Goal: Information Seeking & Learning: Find specific page/section

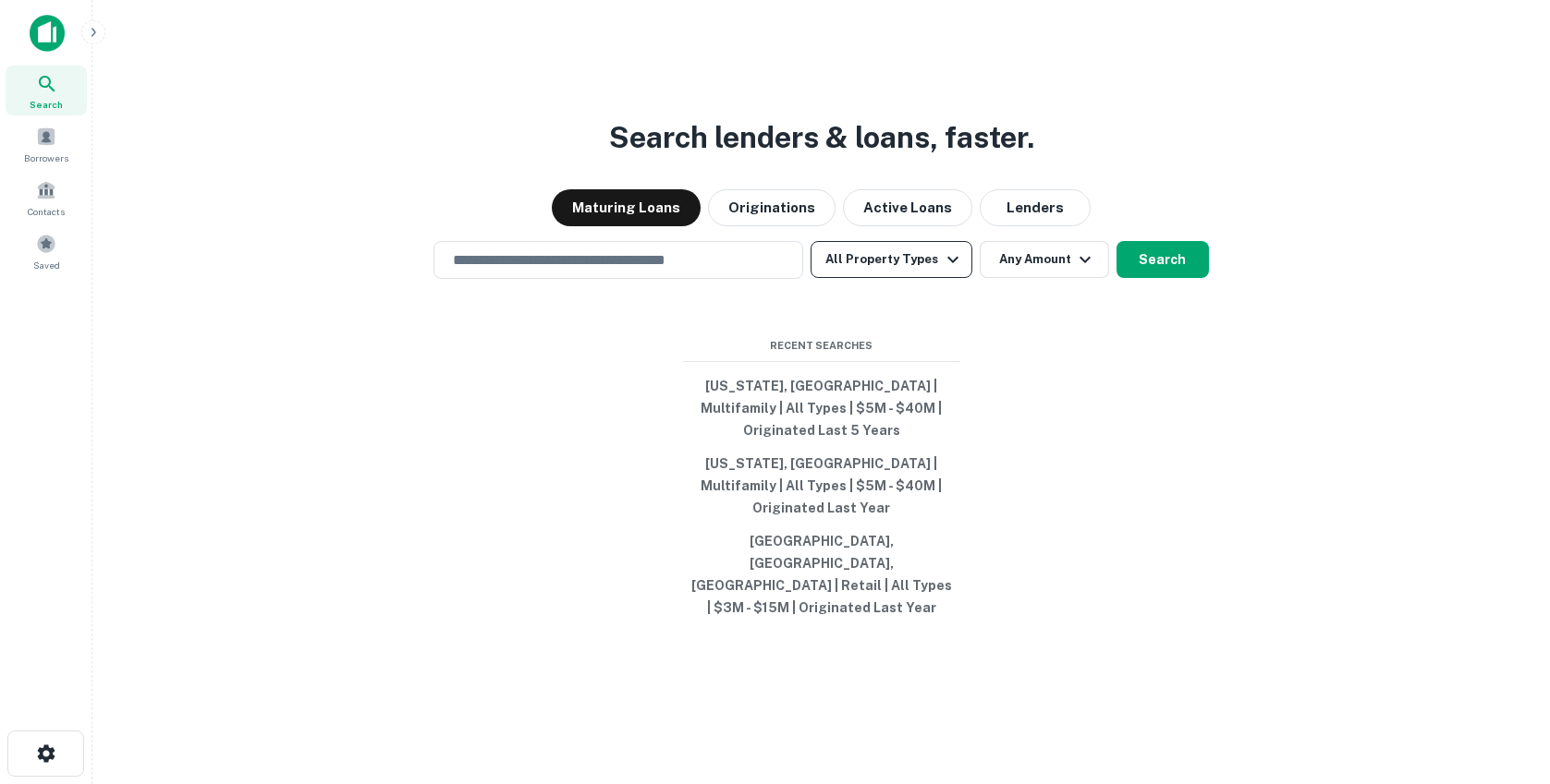
click at [902, 278] on button "All Property Types" at bounding box center [890, 259] width 161 height 37
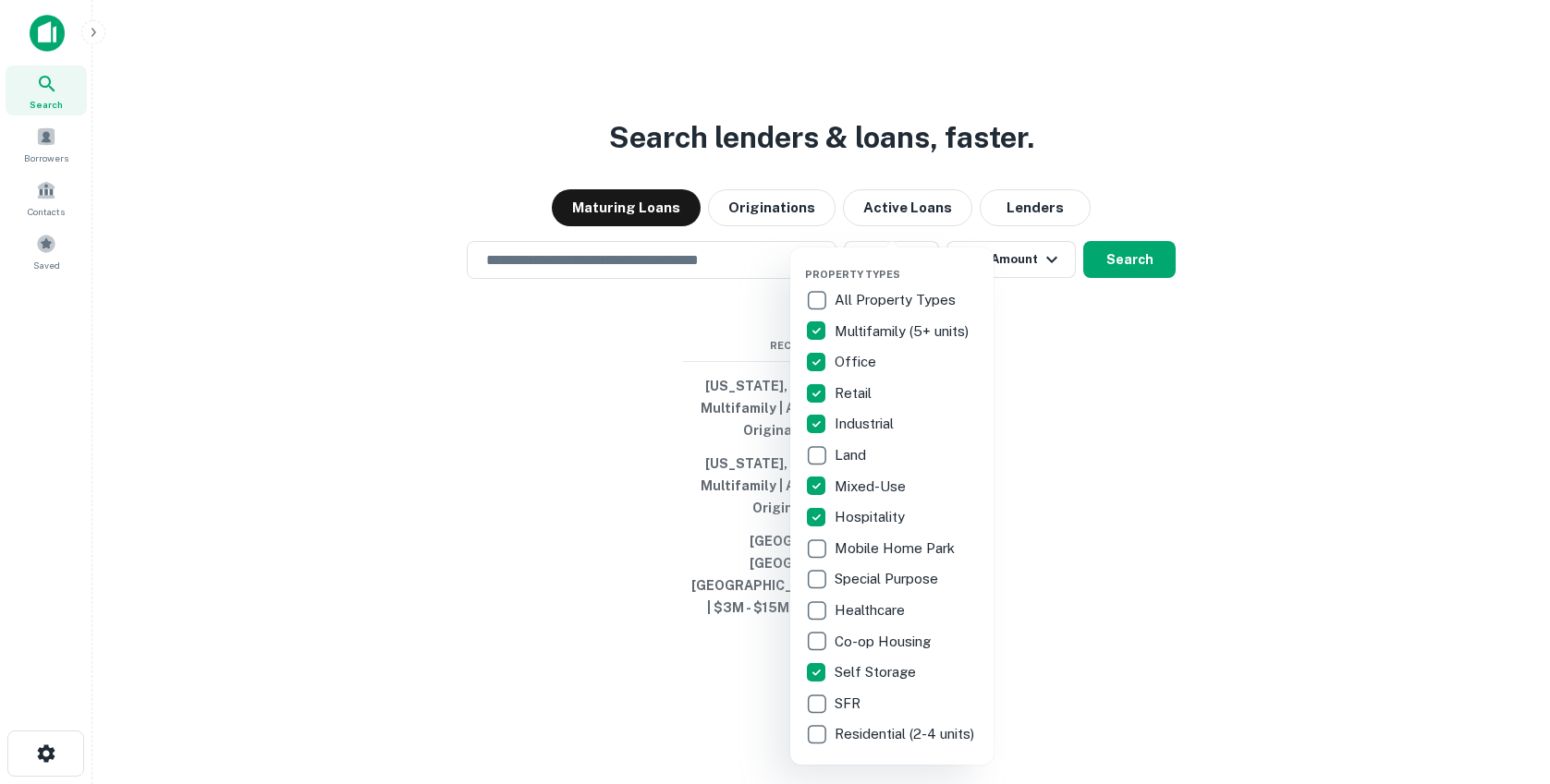
click at [1047, 404] on div at bounding box center [775, 392] width 1550 height 784
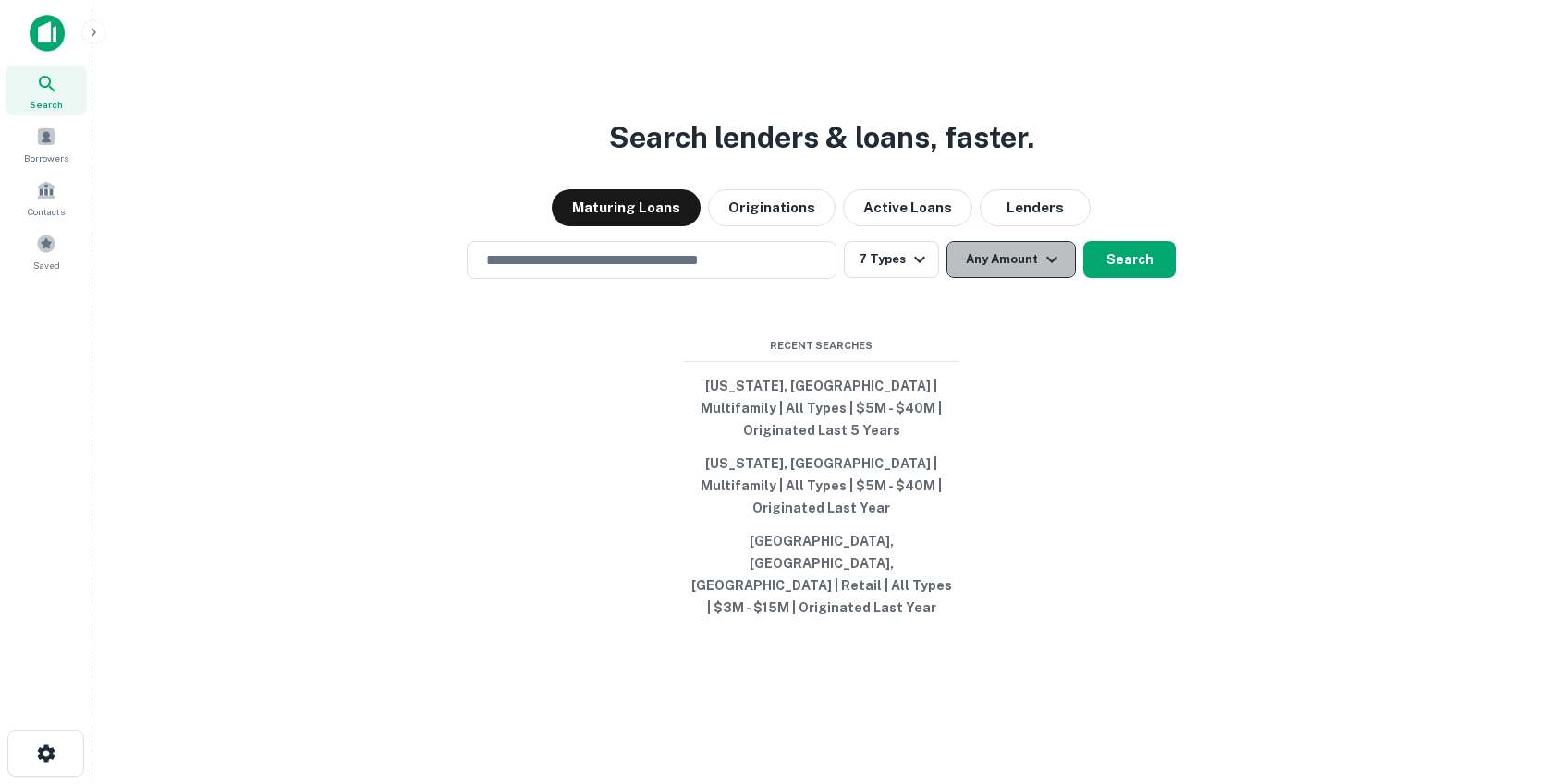
click at [1011, 278] on button "Any Amount" at bounding box center [1010, 259] width 129 height 37
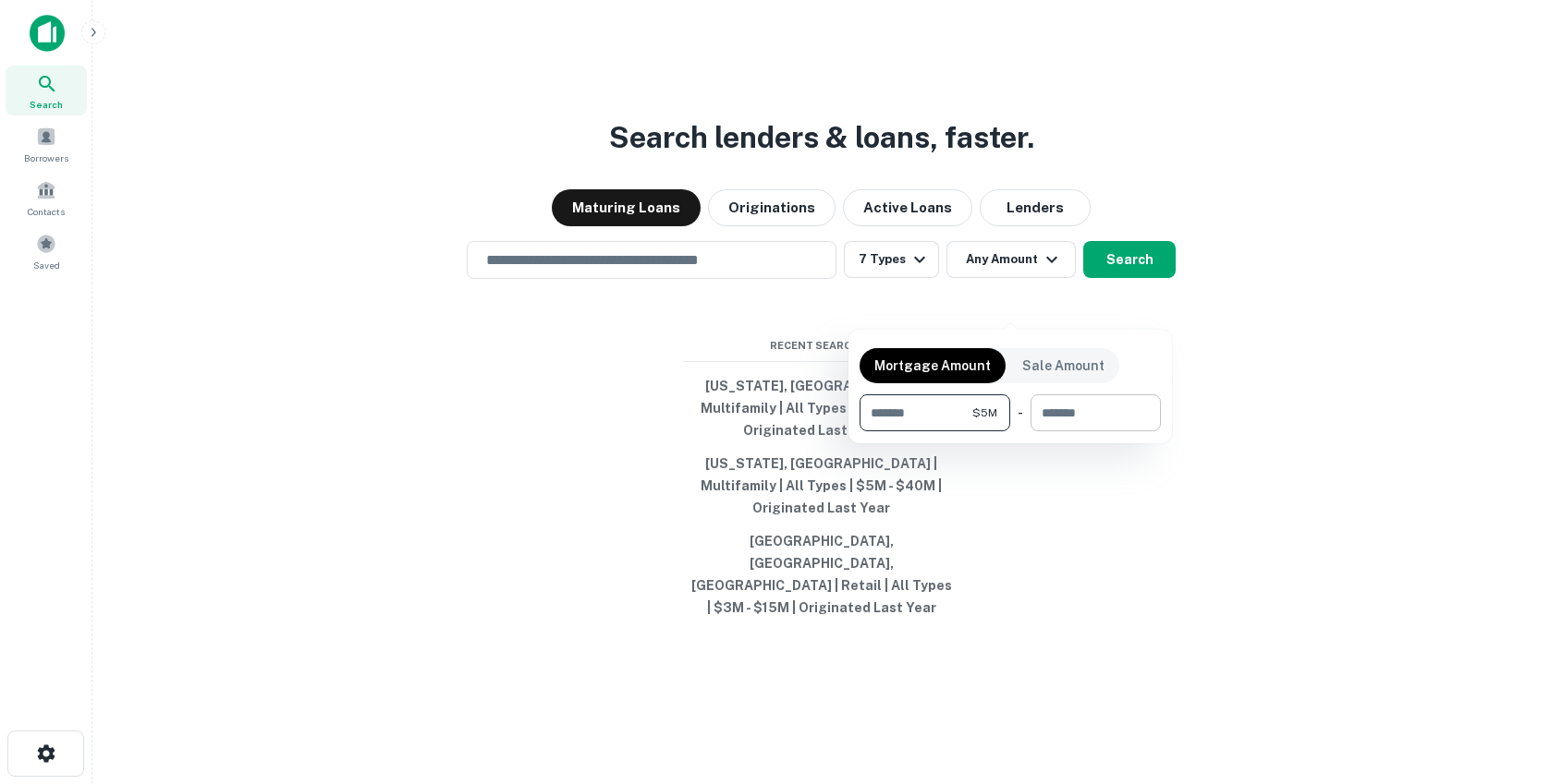
type input "*******"
click at [1090, 408] on input "number" at bounding box center [1088, 412] width 117 height 37
type input "********"
click at [1059, 575] on div at bounding box center [775, 392] width 1550 height 784
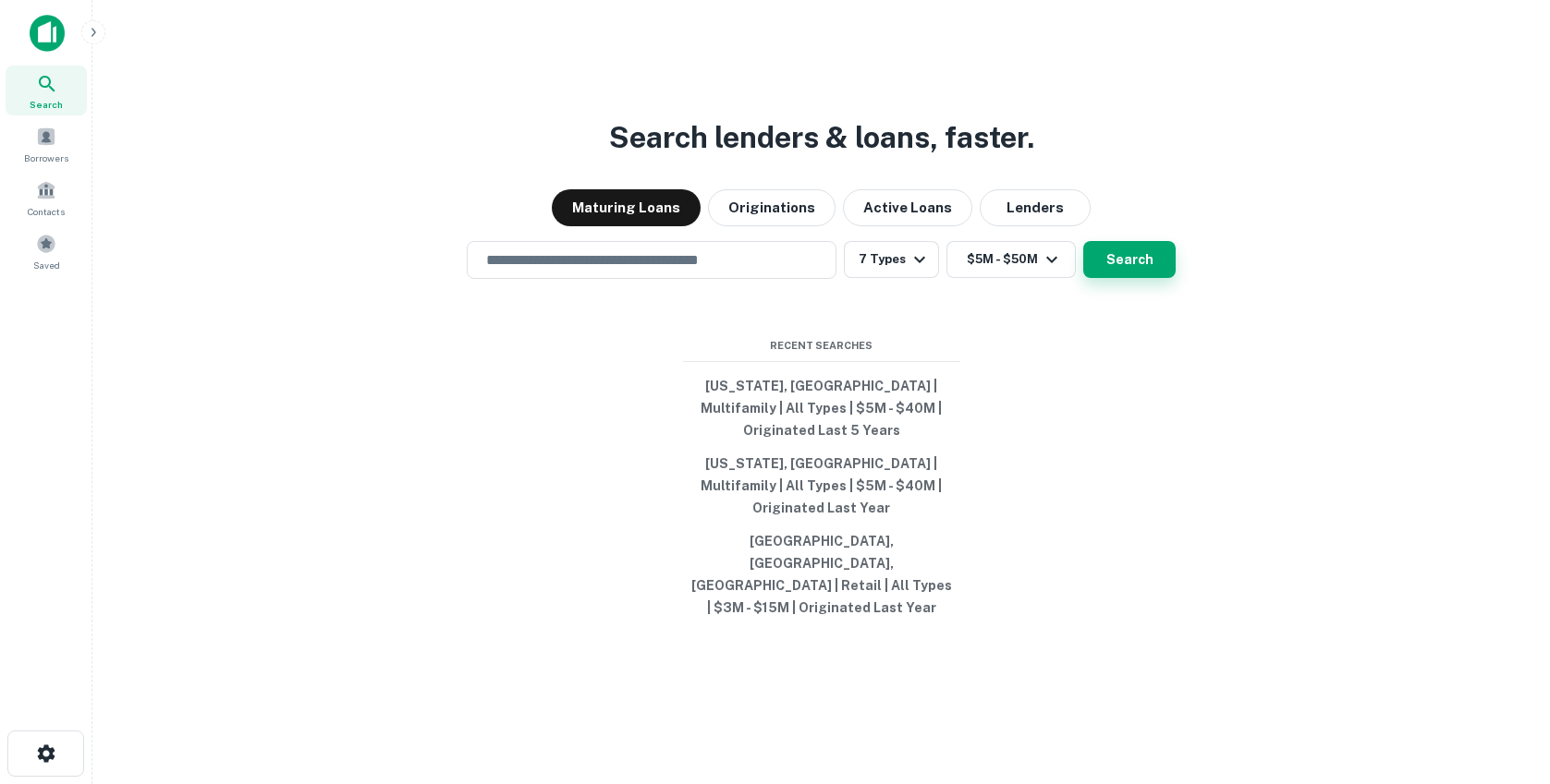
click at [1124, 278] on button "Search" at bounding box center [1129, 259] width 92 height 37
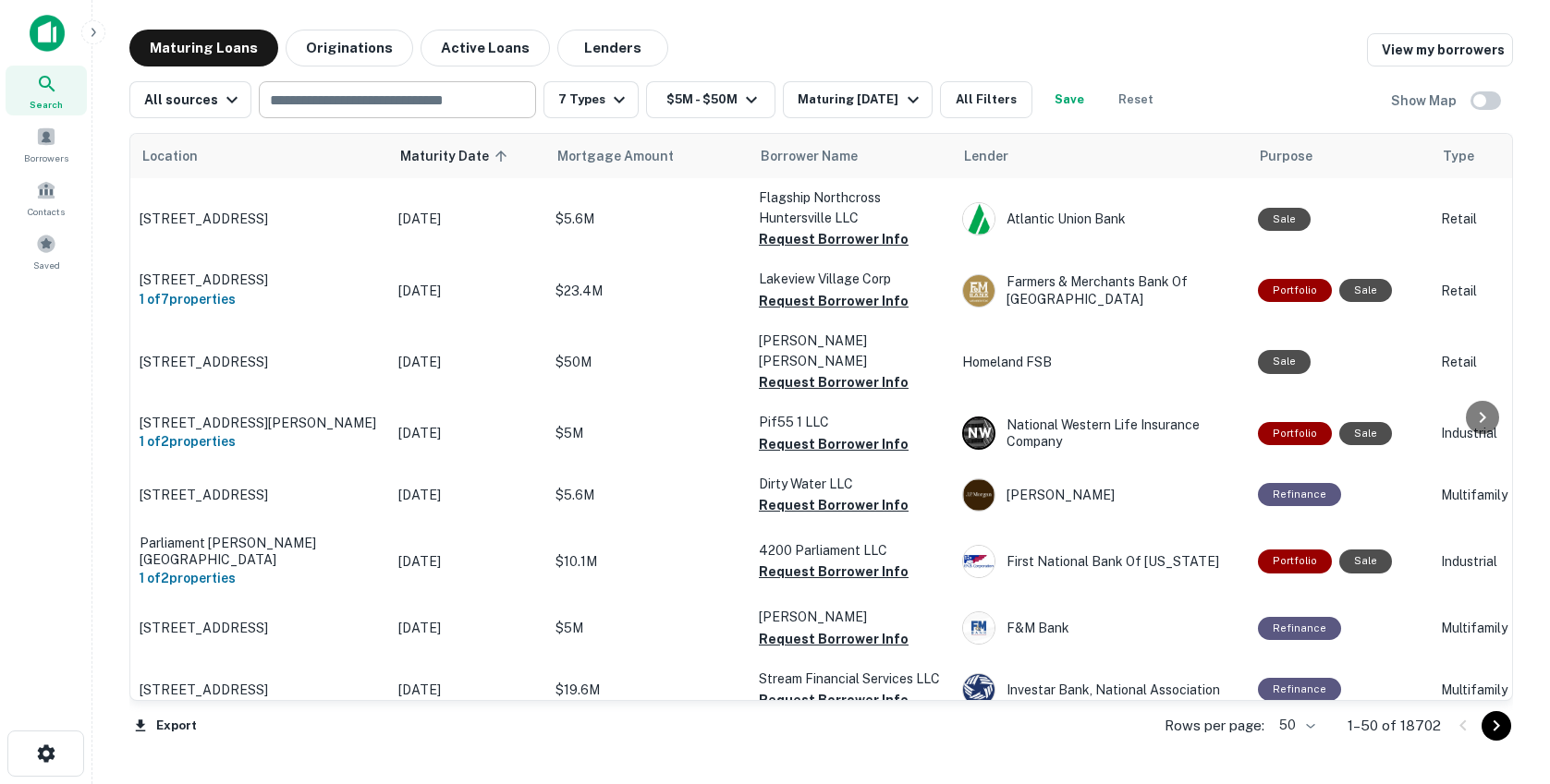
click at [405, 102] on input "text" at bounding box center [397, 100] width 264 height 26
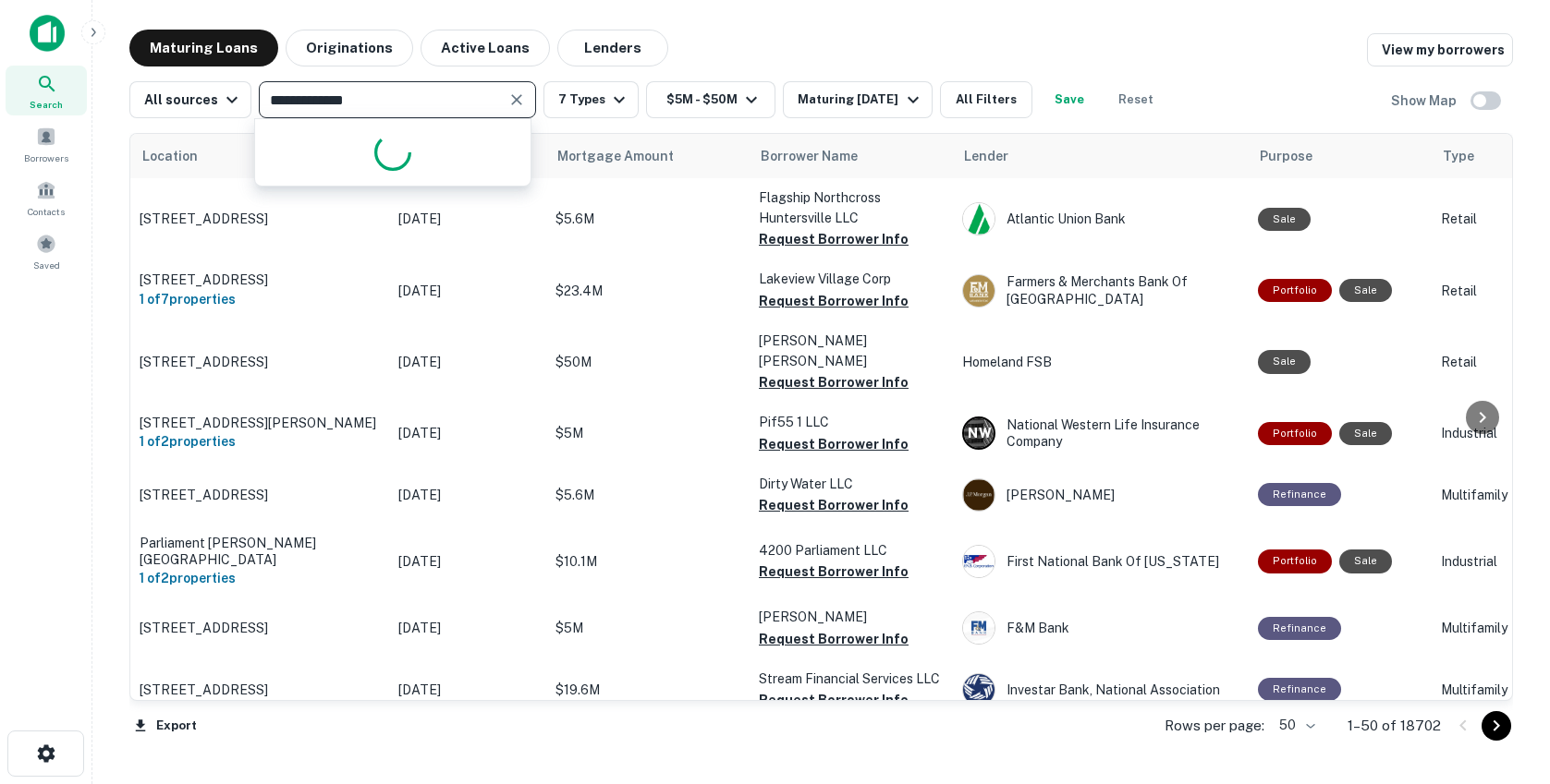
type input "**********"
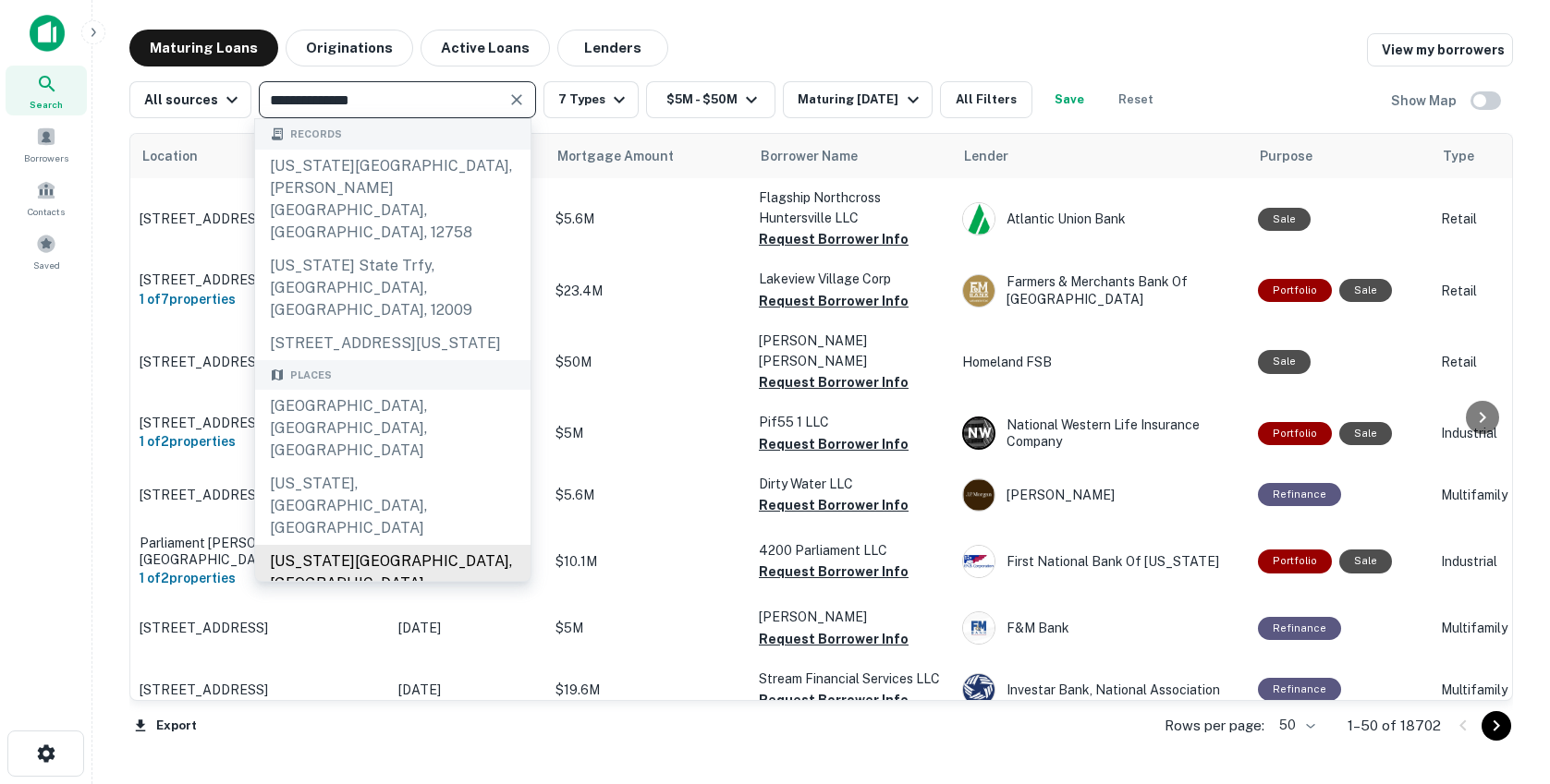
click at [332, 545] on div "New York State, USA" at bounding box center [393, 572] width 276 height 55
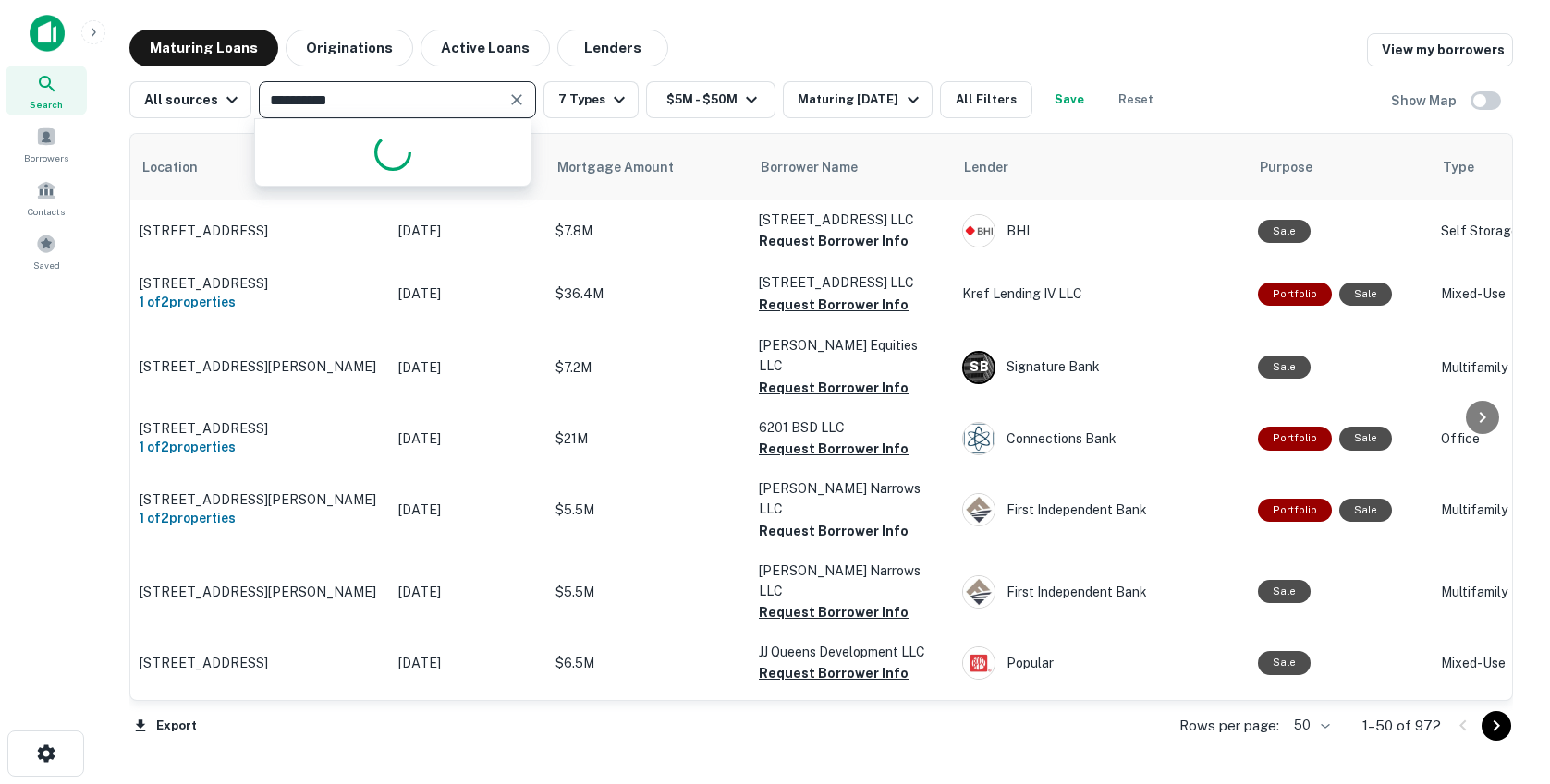
type input "**********"
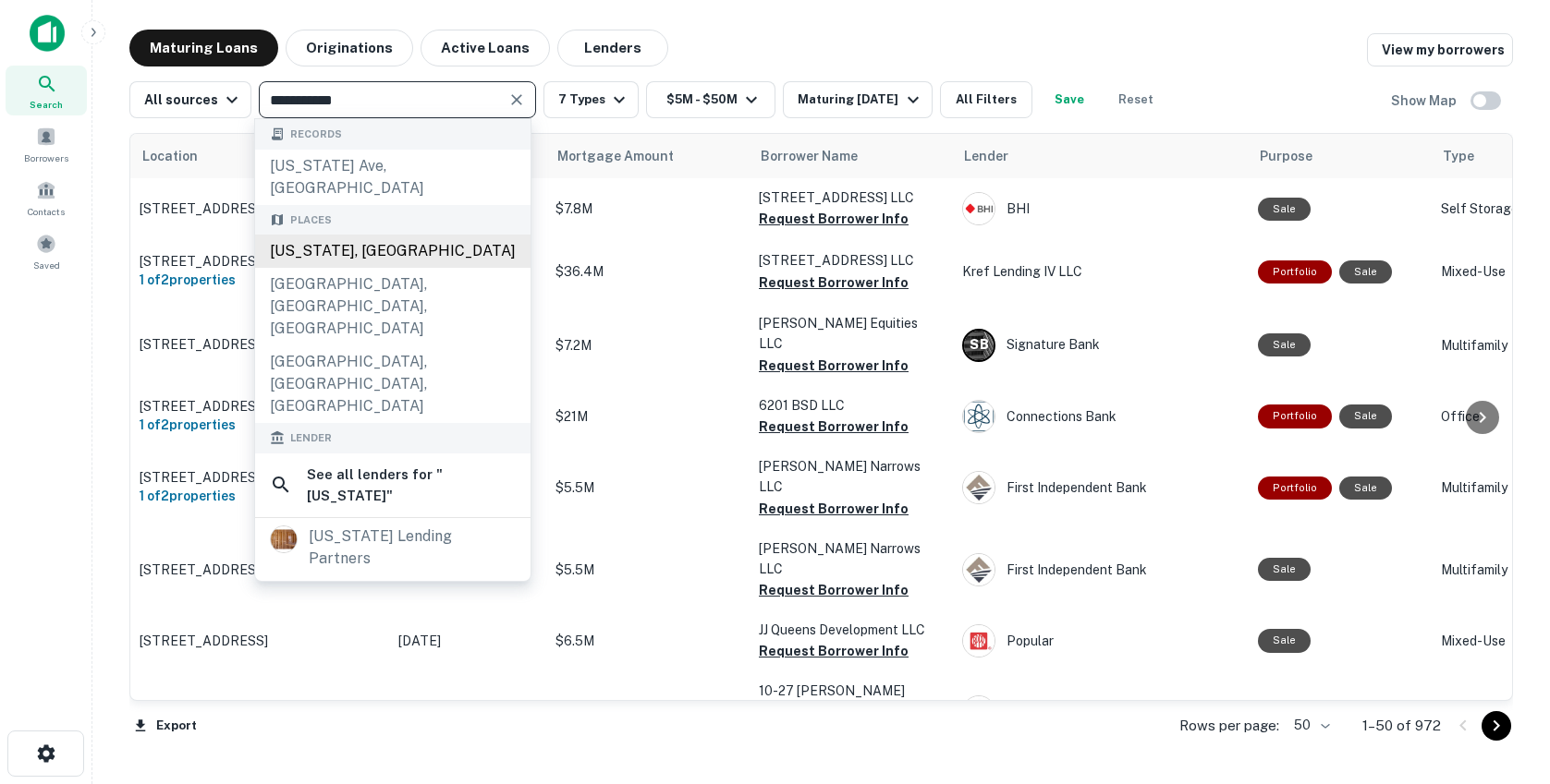
click at [379, 235] on div "[US_STATE], [GEOGRAPHIC_DATA]" at bounding box center [393, 251] width 276 height 33
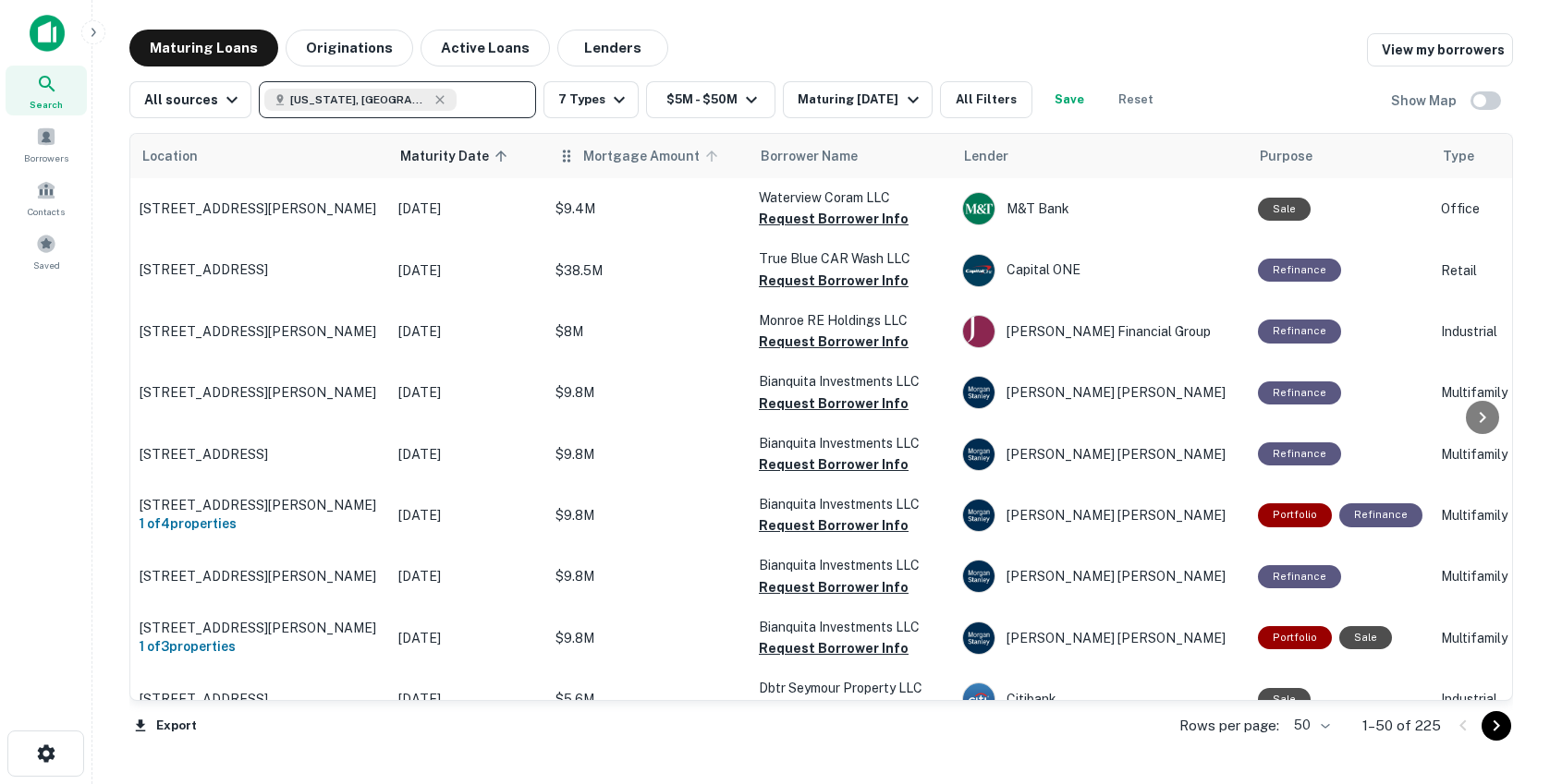
click at [713, 164] on icon at bounding box center [712, 156] width 17 height 17
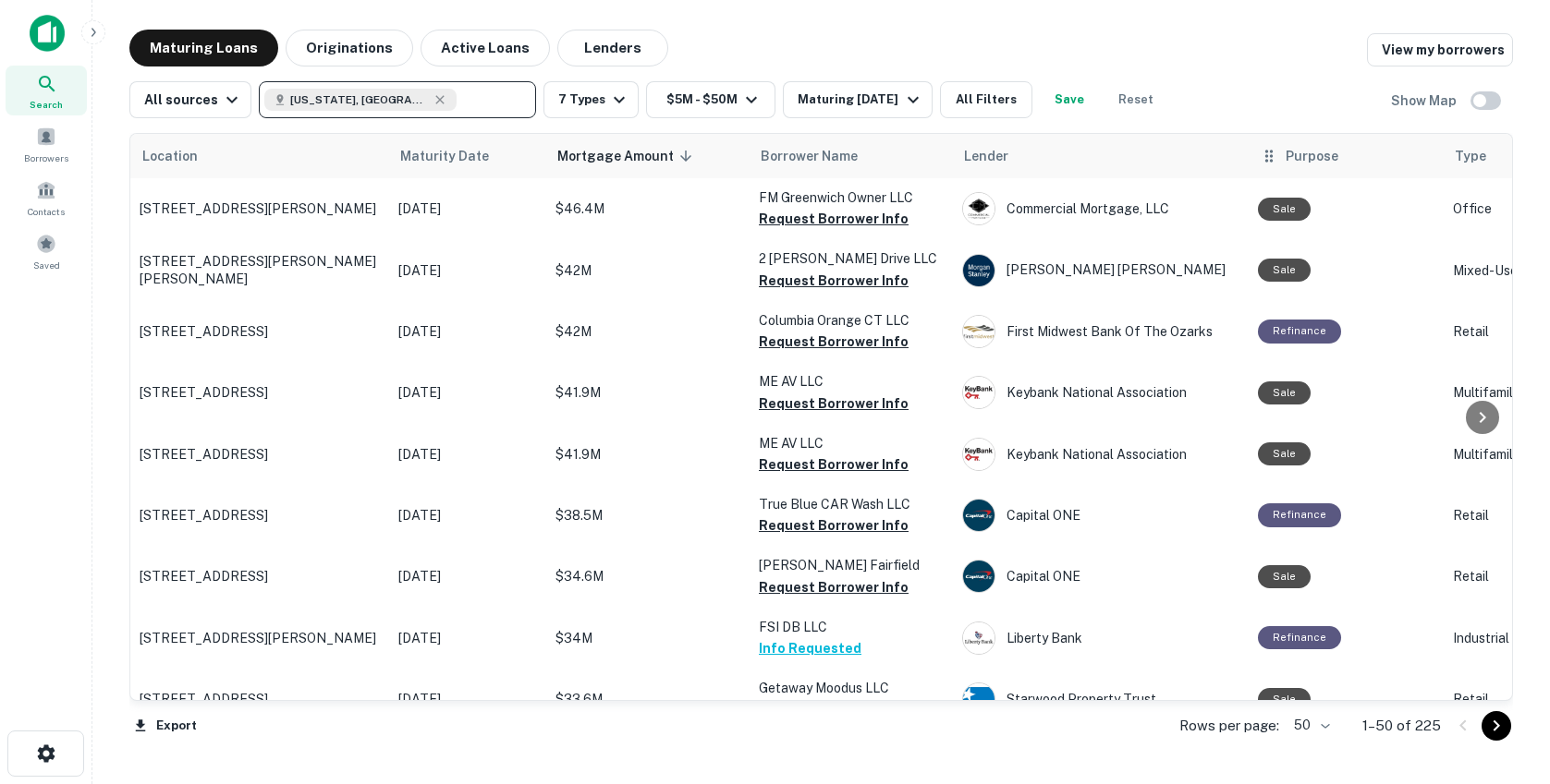
click at [1289, 160] on span "Purpose" at bounding box center [1312, 156] width 53 height 22
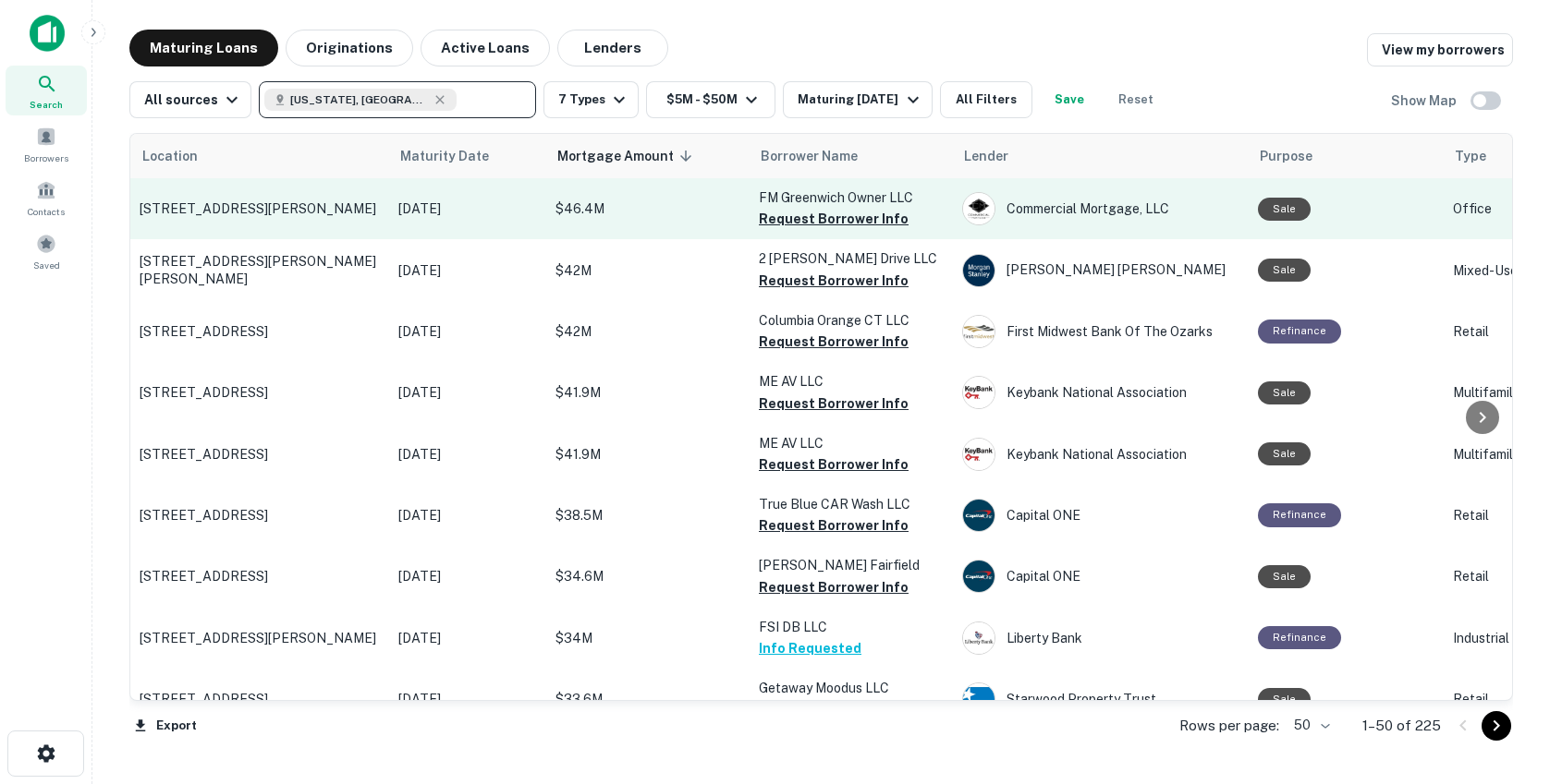
click at [612, 210] on p "$46.4M" at bounding box center [648, 209] width 185 height 20
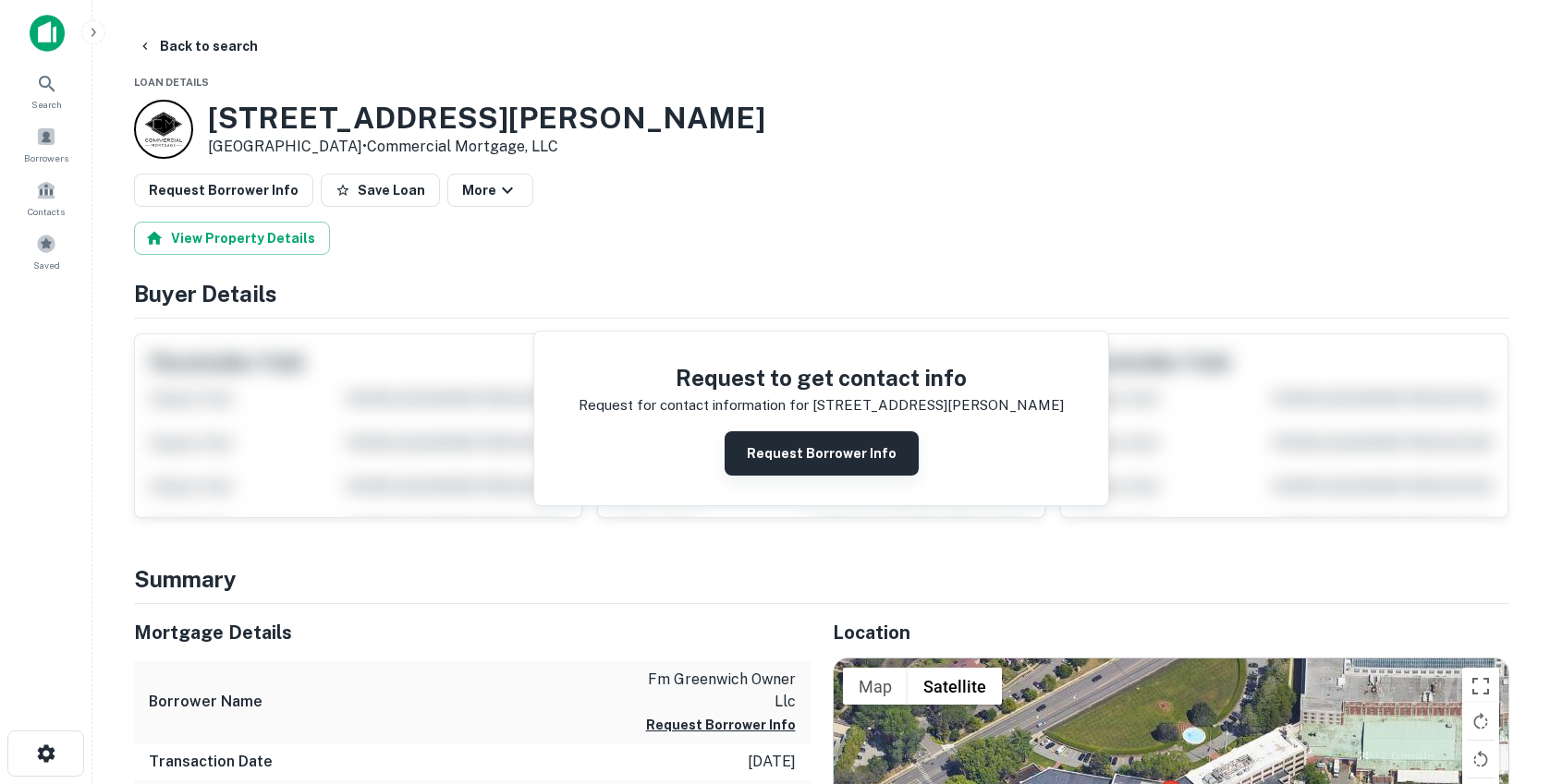
click at [782, 462] on button "Request Borrower Info" at bounding box center [821, 453] width 194 height 44
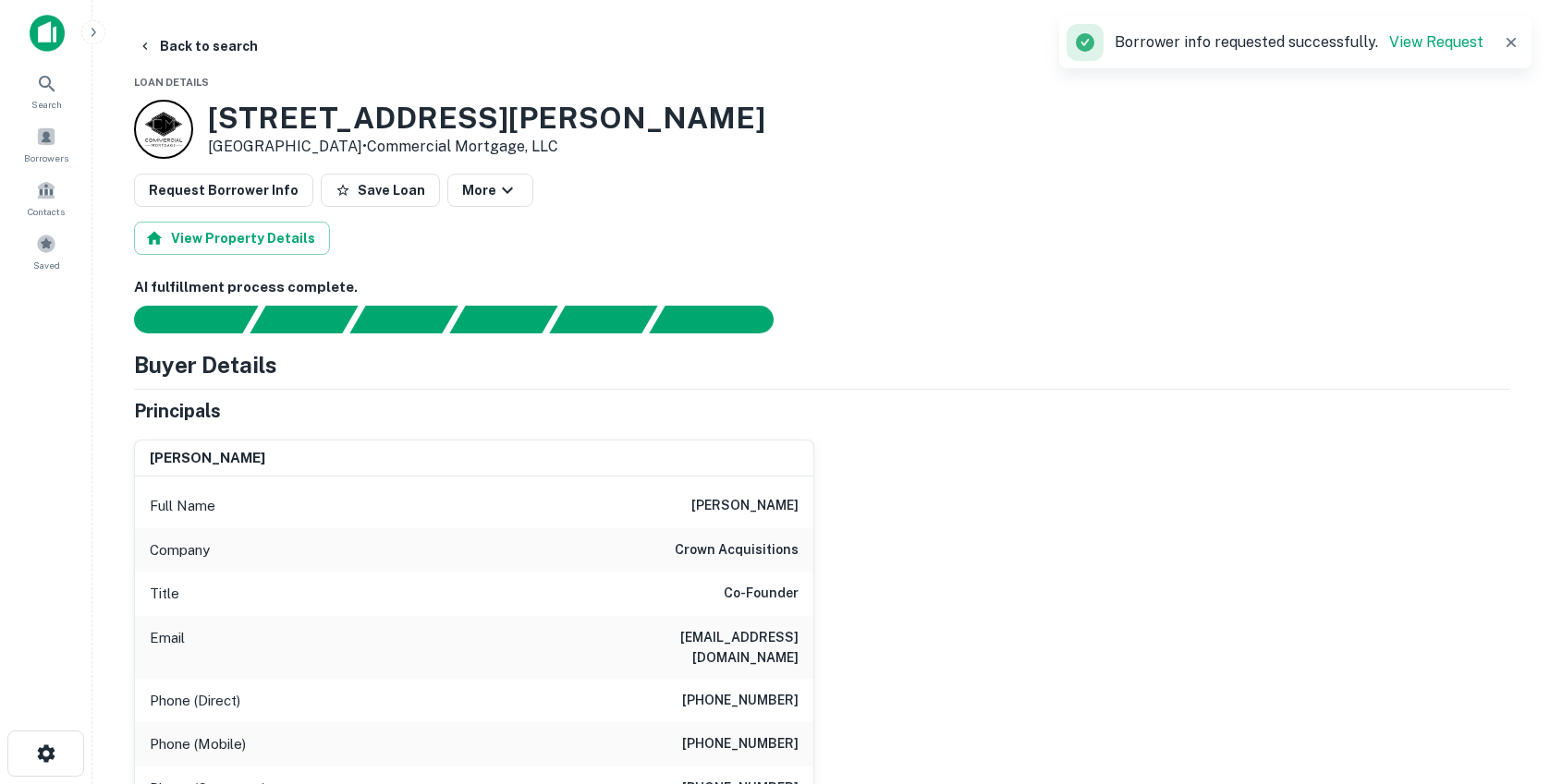
click at [724, 250] on div "View Property Details" at bounding box center [821, 238] width 1375 height 33
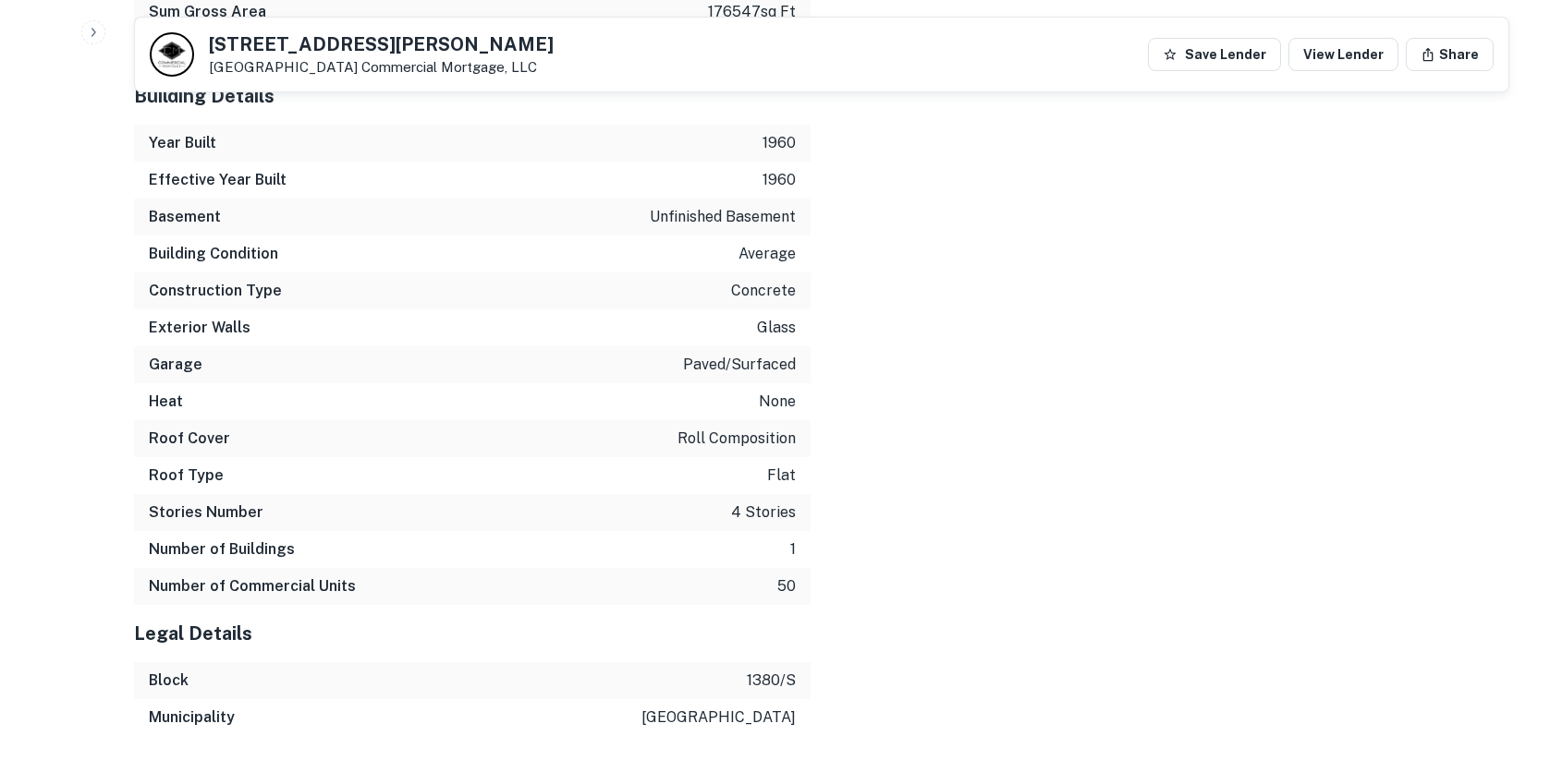
scroll to position [3027, 0]
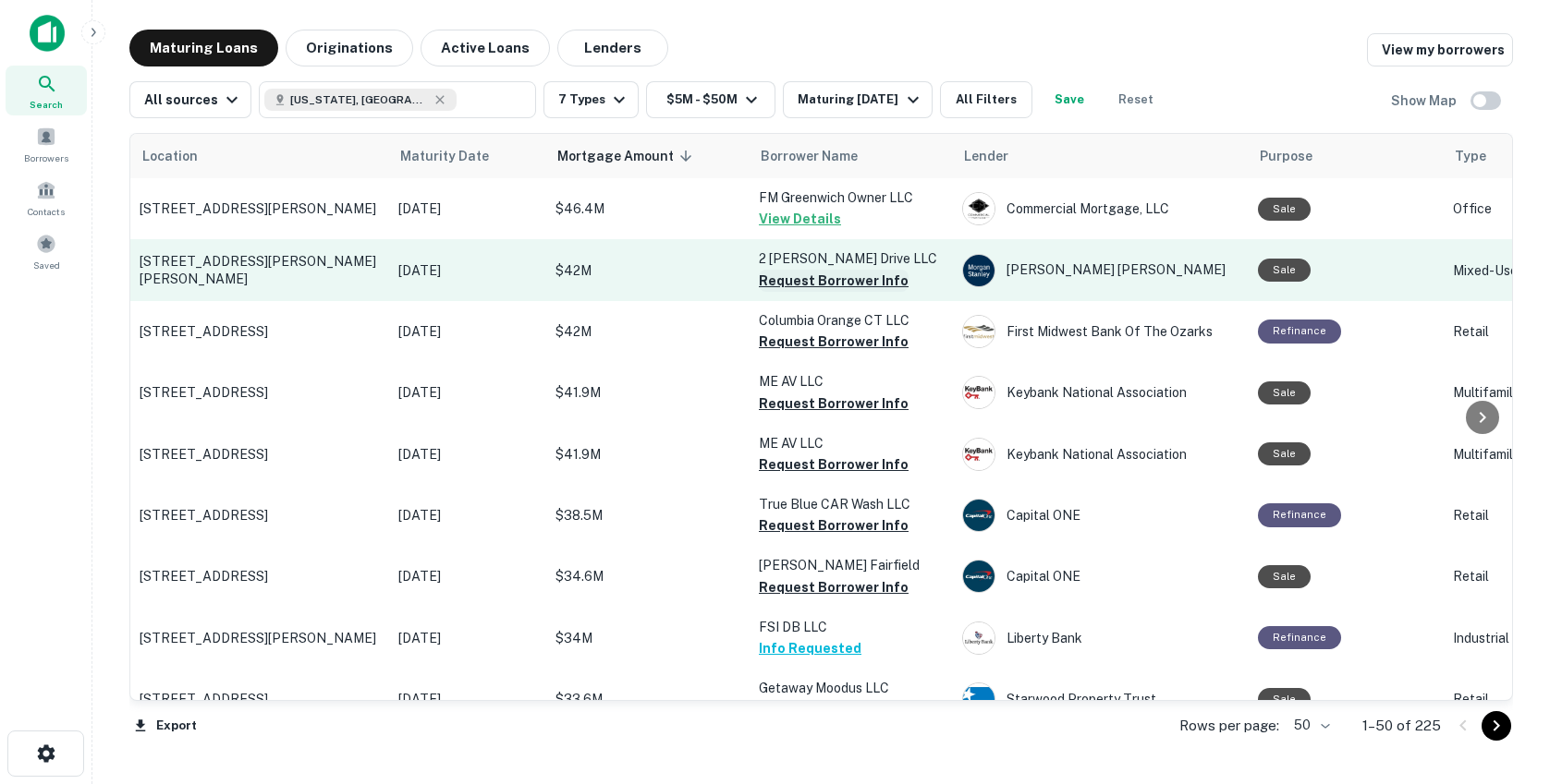
click at [807, 282] on button "Request Borrower Info" at bounding box center [833, 281] width 150 height 22
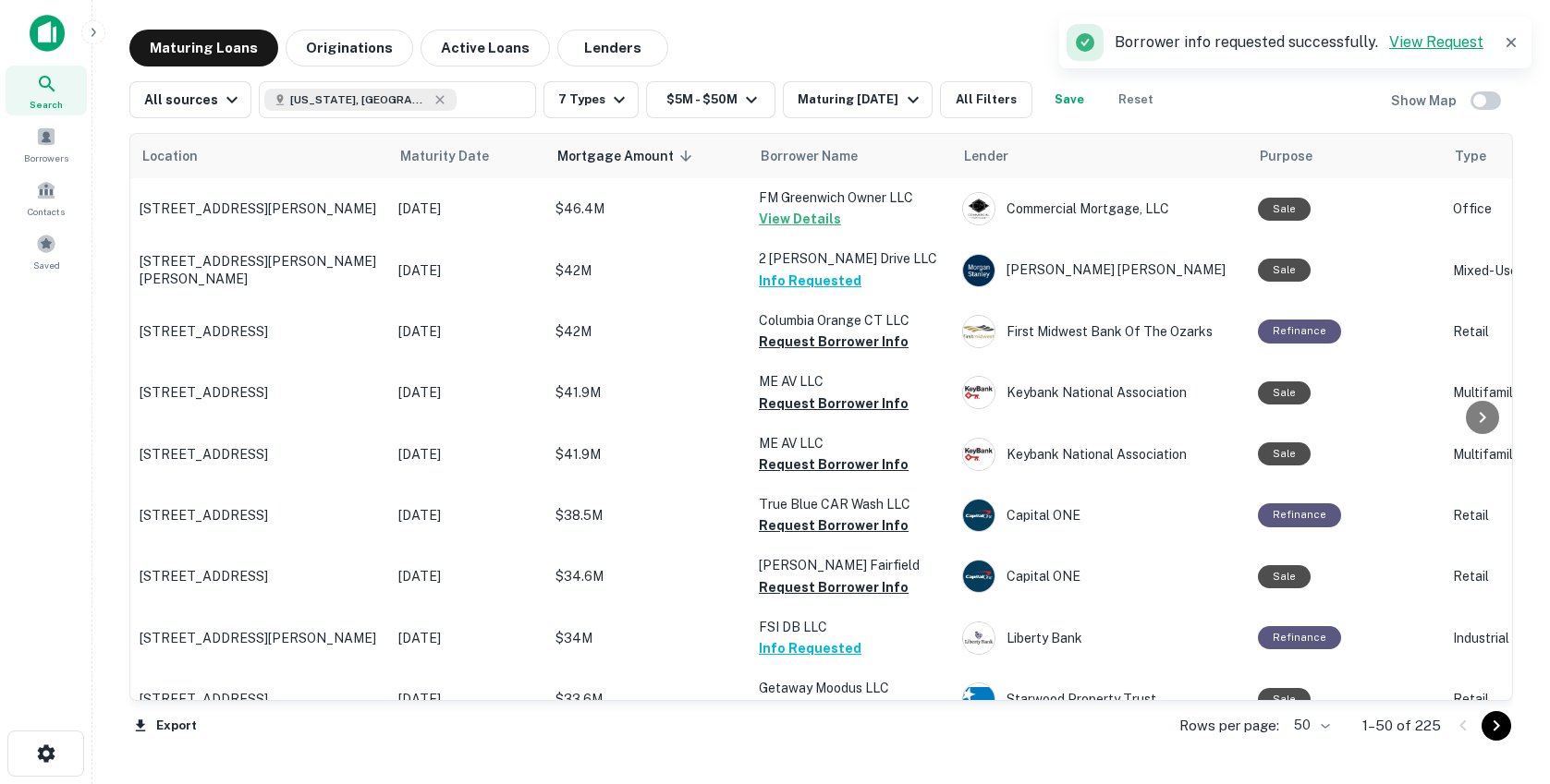
click at [1443, 46] on link "View Request" at bounding box center [1436, 42] width 94 height 18
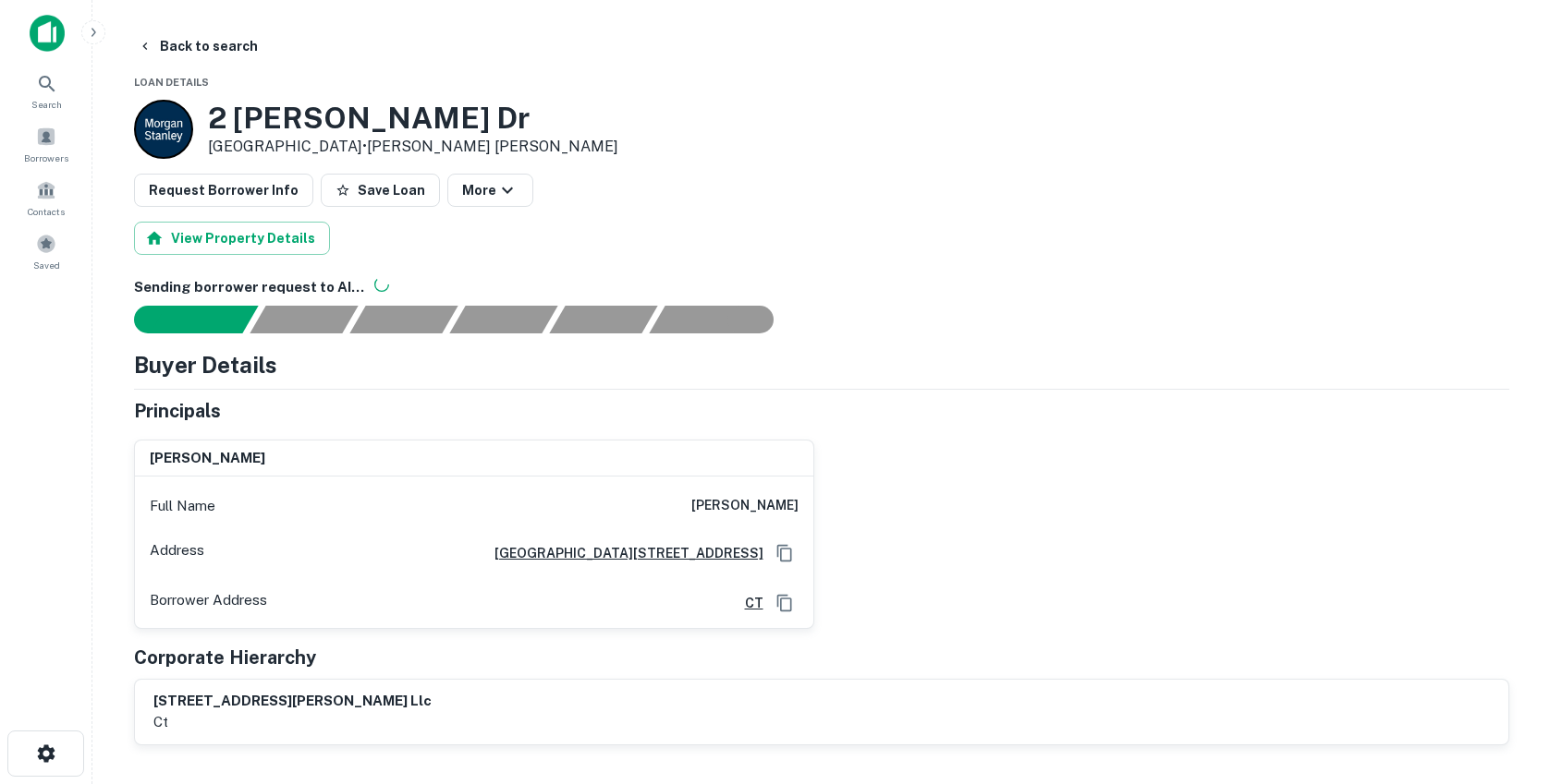
click at [709, 393] on div "Buyer Details Principals [PERSON_NAME] Full Name [PERSON_NAME] Address [GEOGRAP…" at bounding box center [821, 547] width 1375 height 397
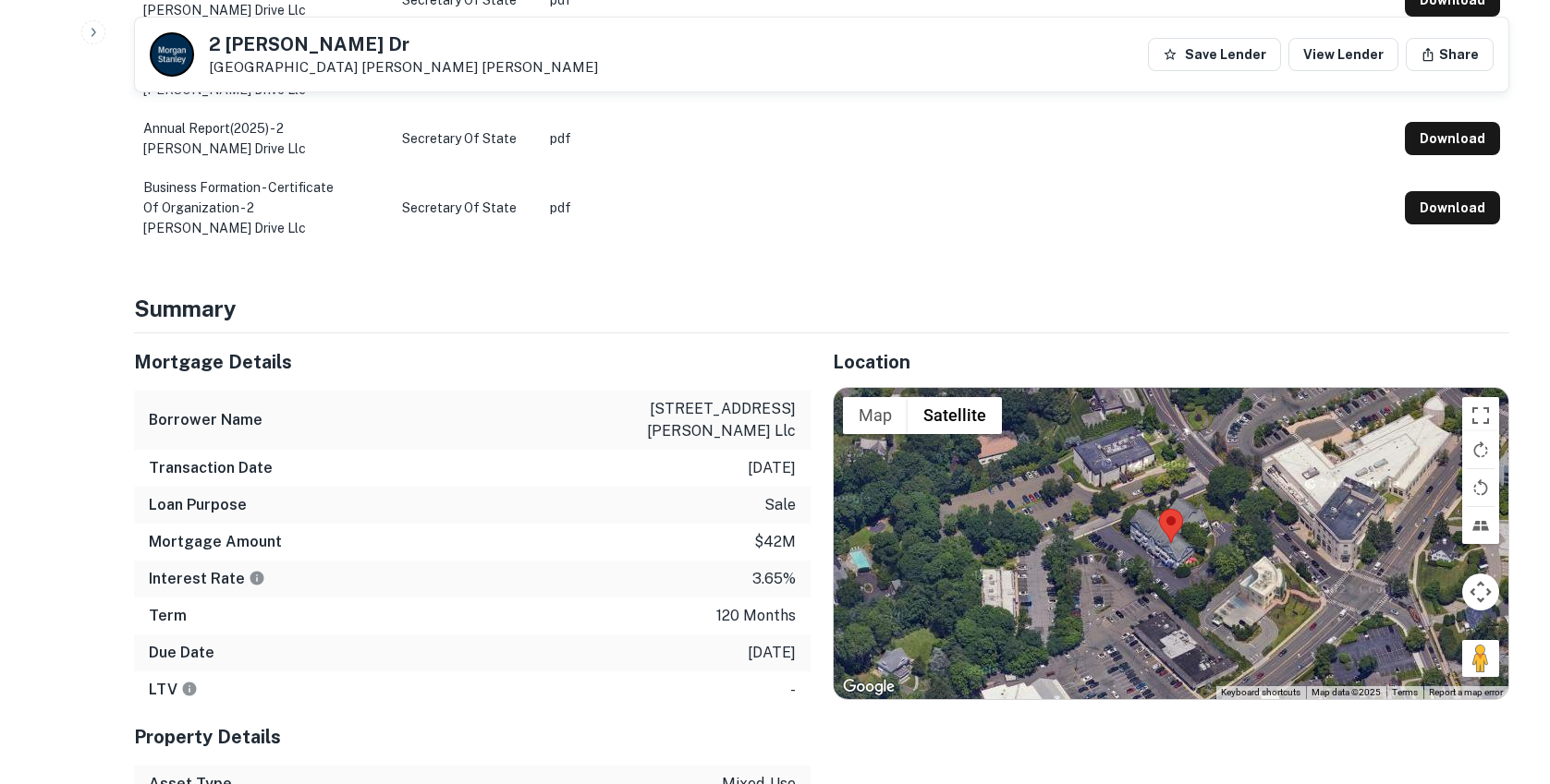
scroll to position [850, 0]
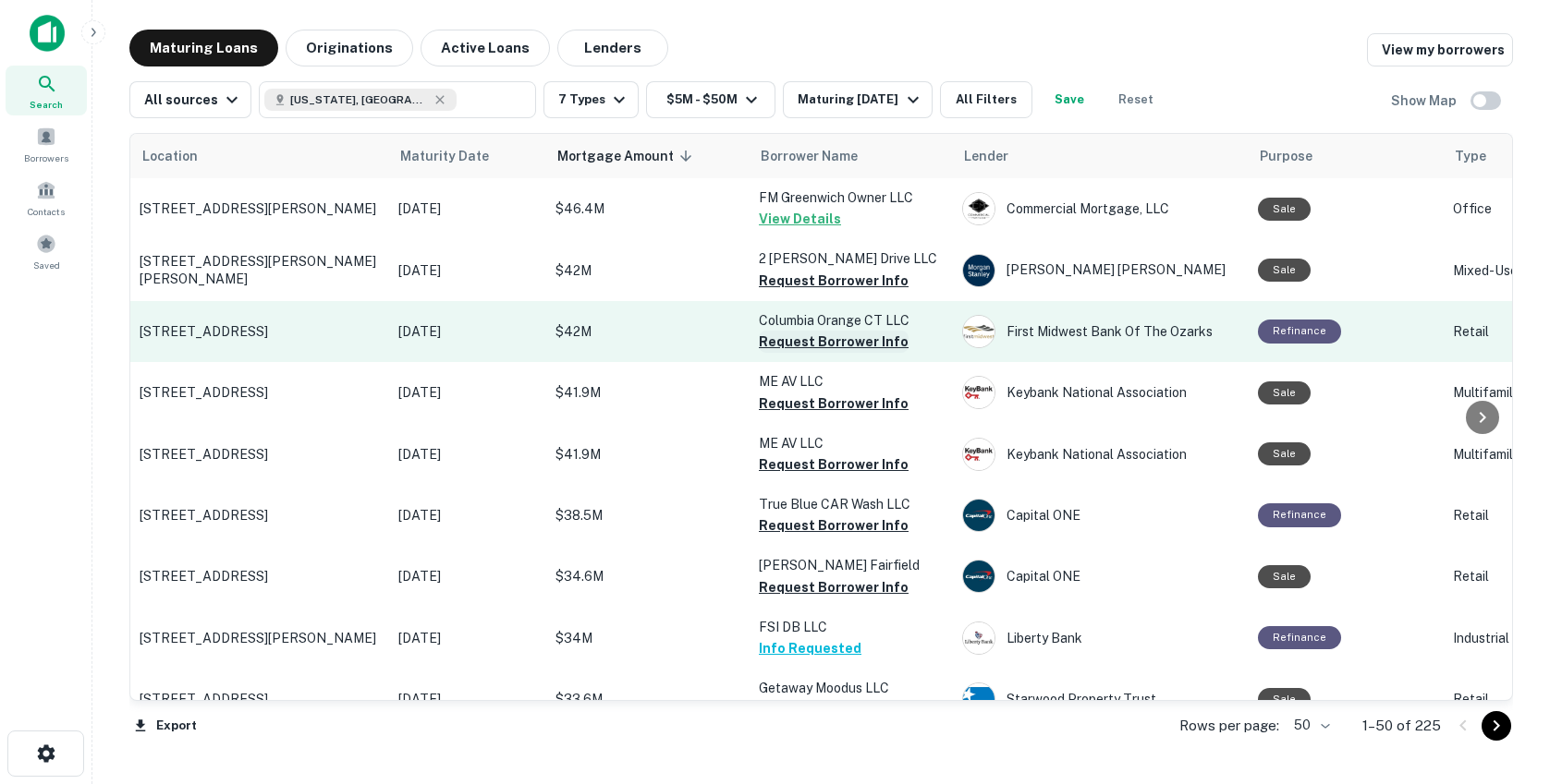
click at [798, 341] on button "Request Borrower Info" at bounding box center [833, 342] width 150 height 22
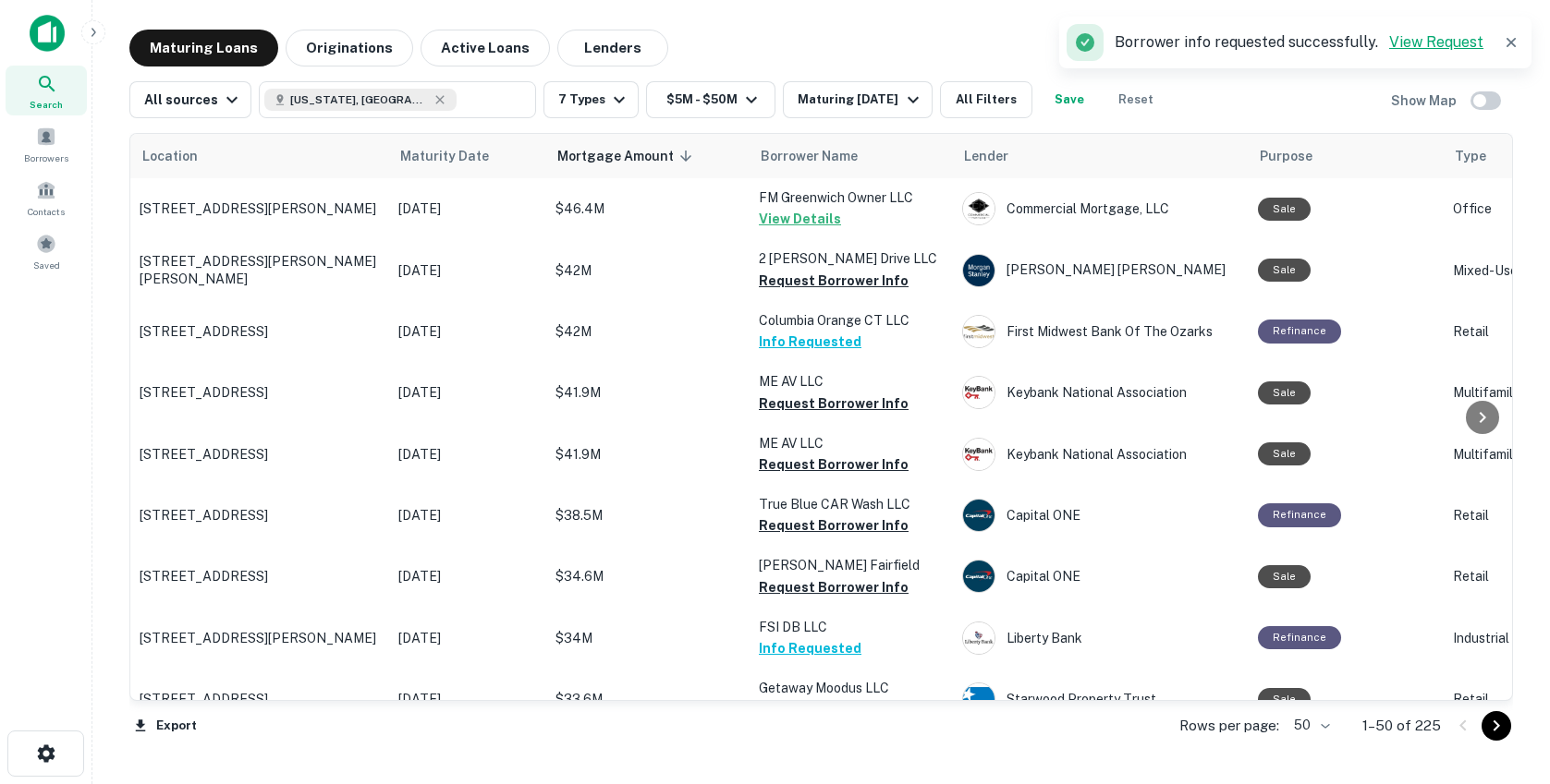
click at [1444, 43] on link "View Request" at bounding box center [1436, 42] width 94 height 18
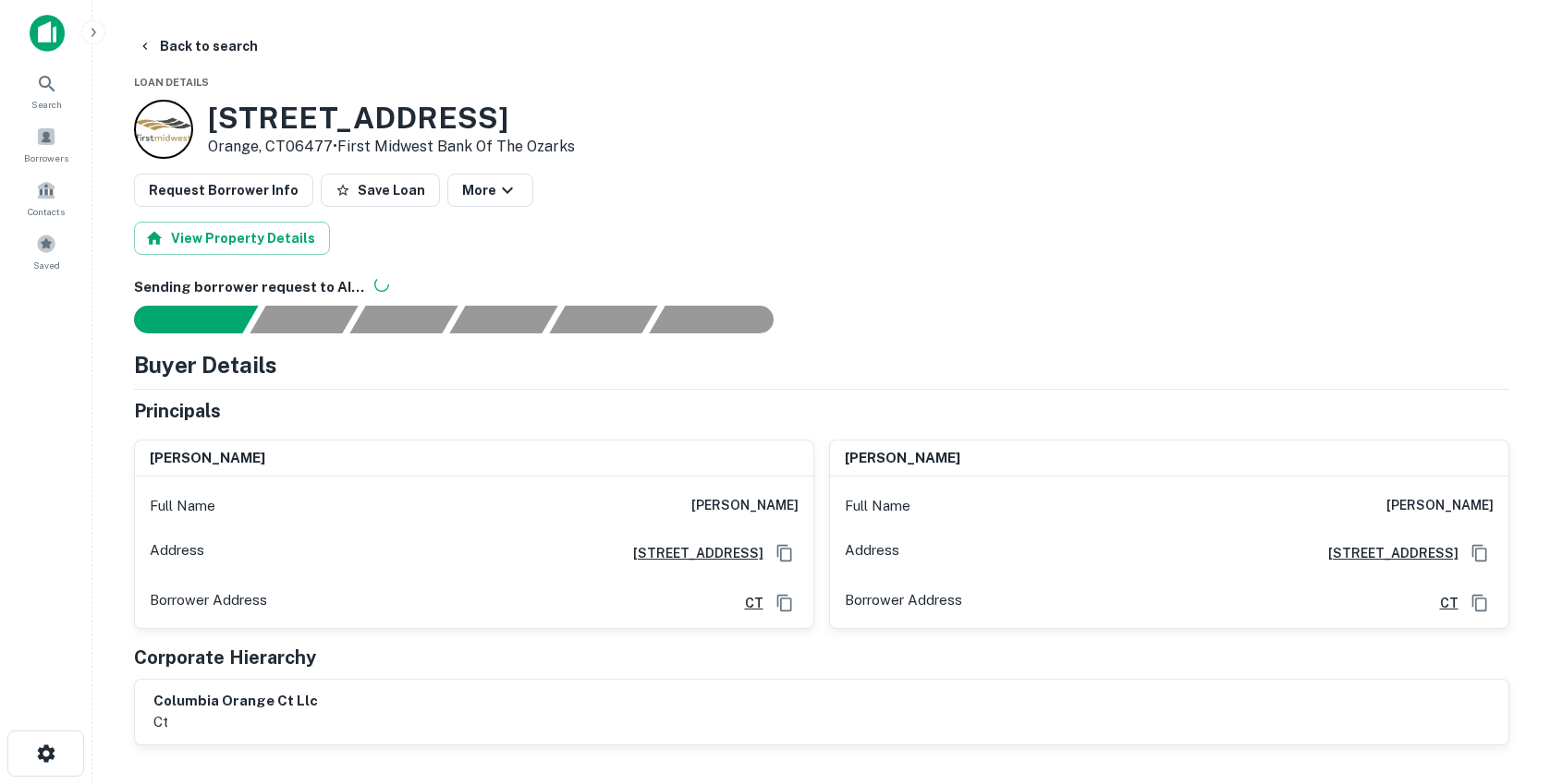
click at [697, 390] on div "Buyer Details Principals alan spragins Full Name alan spragins Address 1910 Fai…" at bounding box center [821, 547] width 1375 height 397
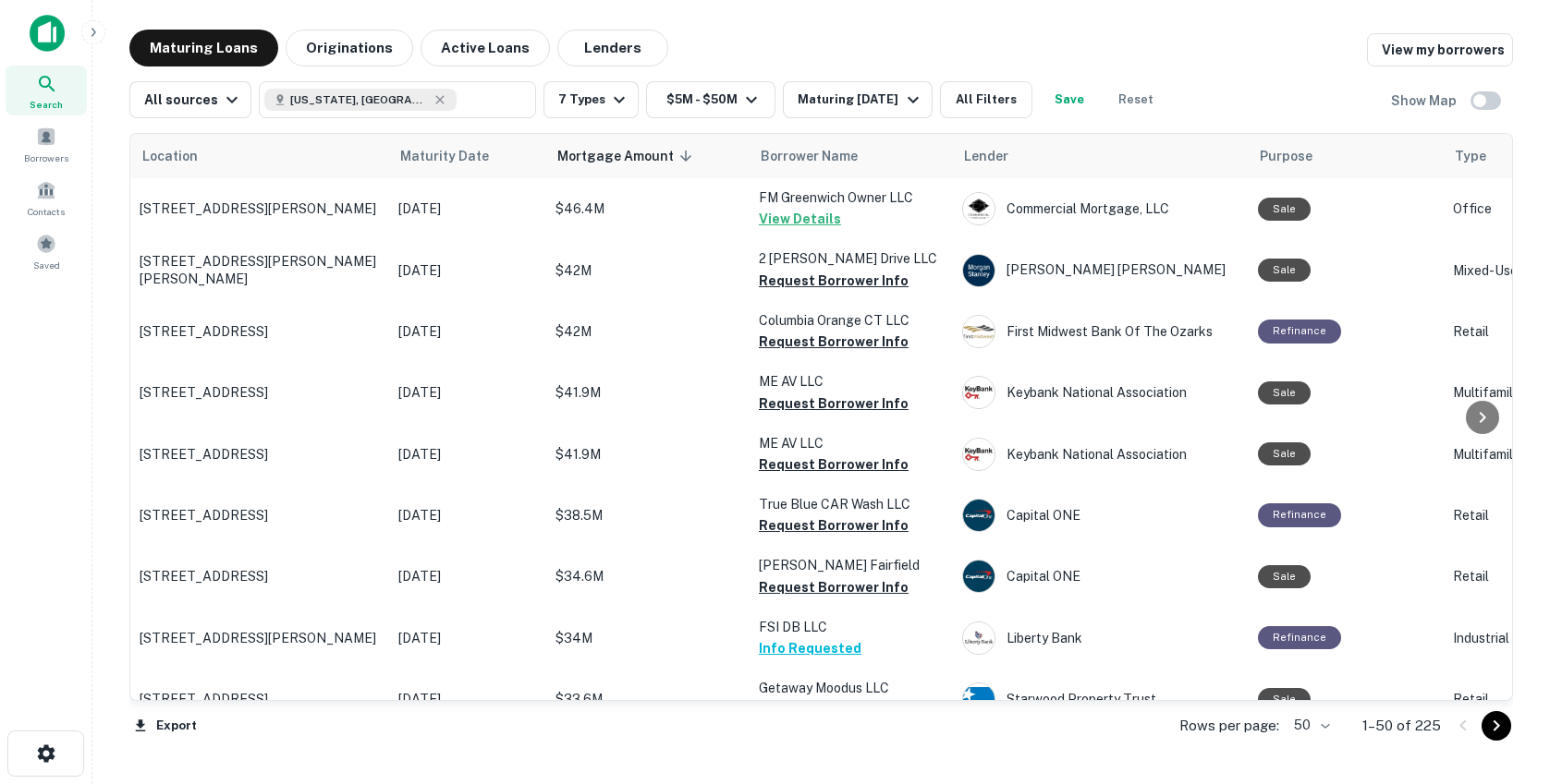
click at [1185, 52] on div "Maturing Loans Originations Active Loans Lenders View my borrowers" at bounding box center [820, 48] width 1384 height 37
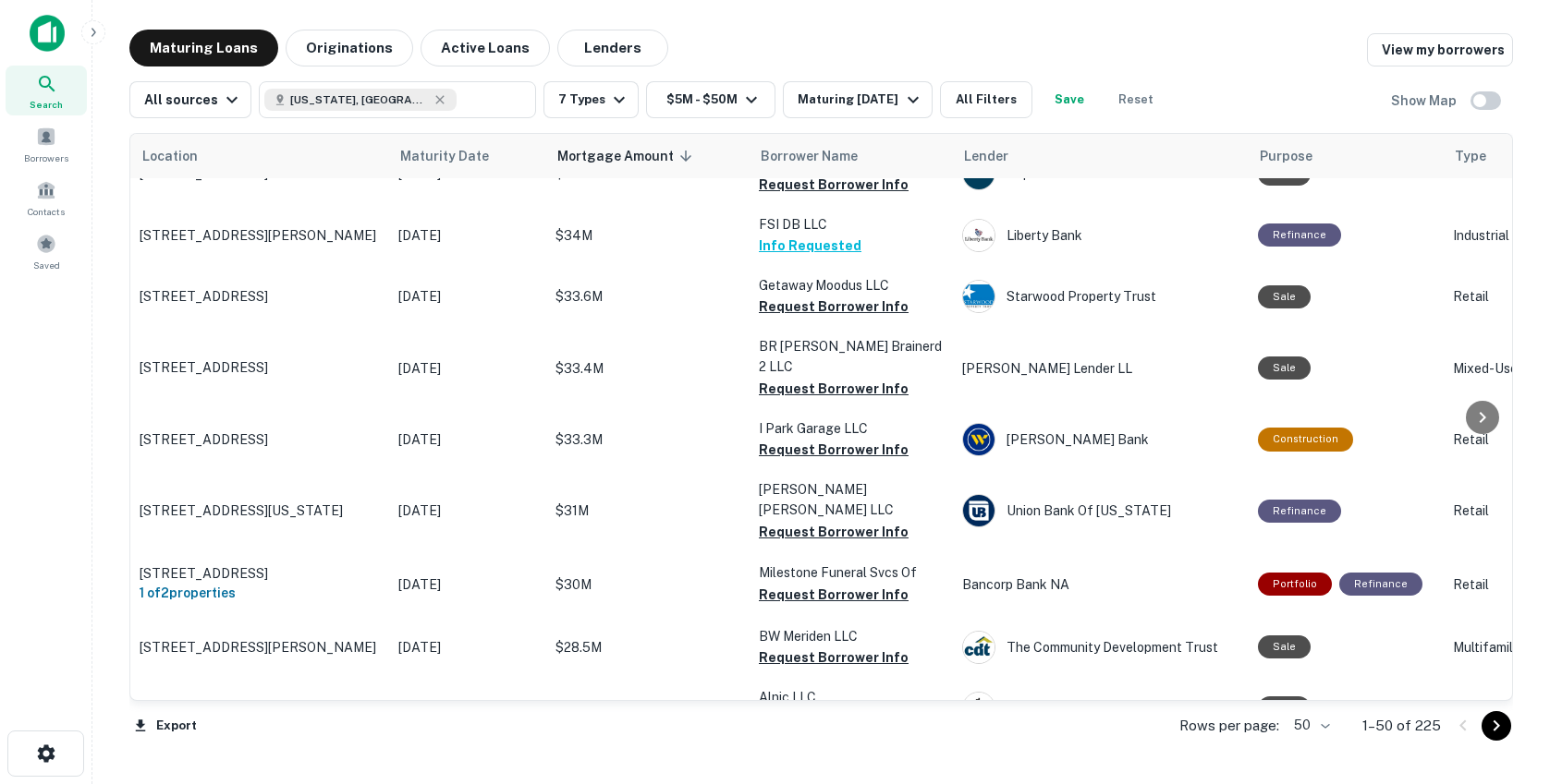
scroll to position [406, 0]
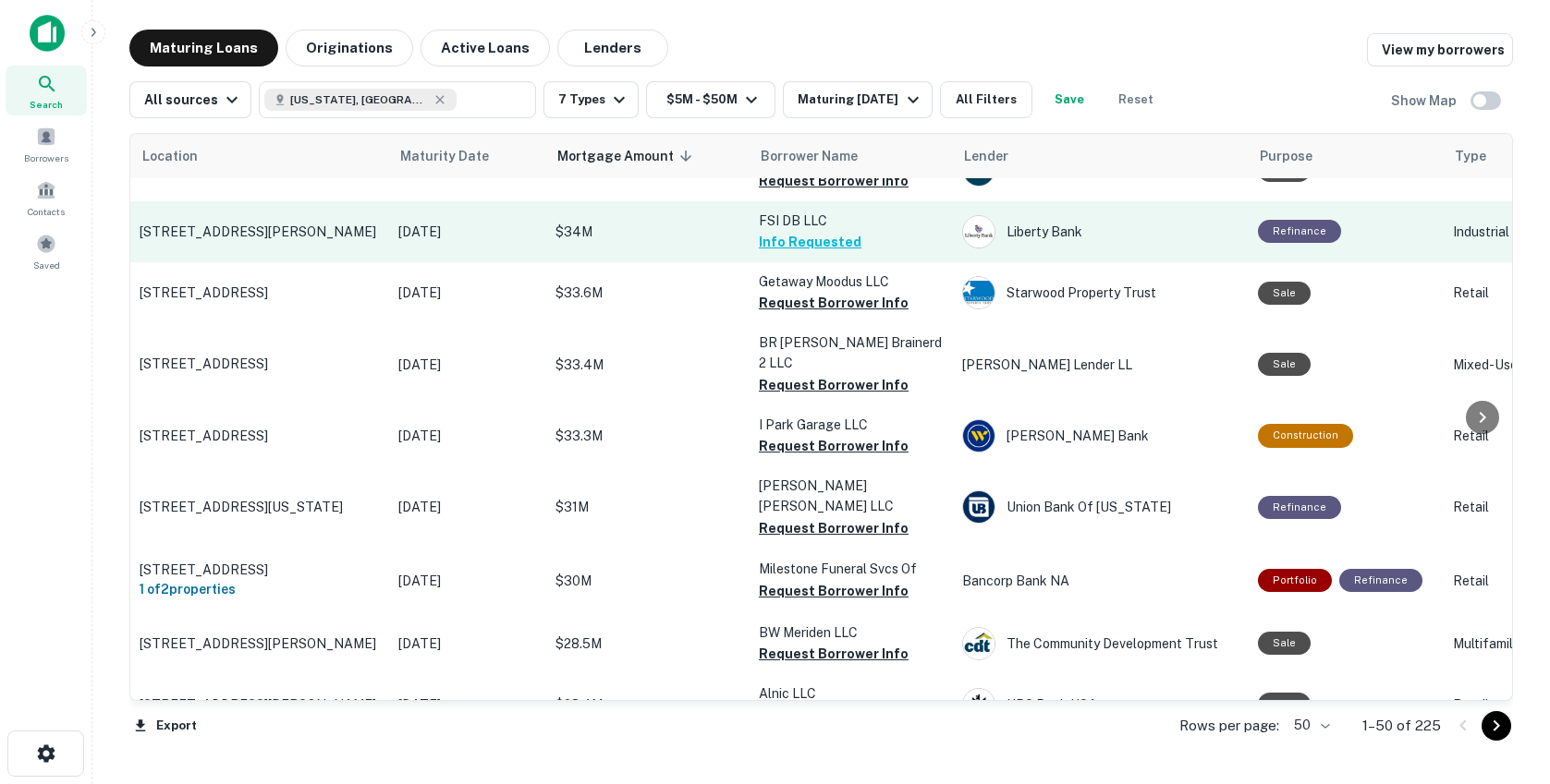
click at [622, 223] on p "$34M" at bounding box center [648, 232] width 185 height 20
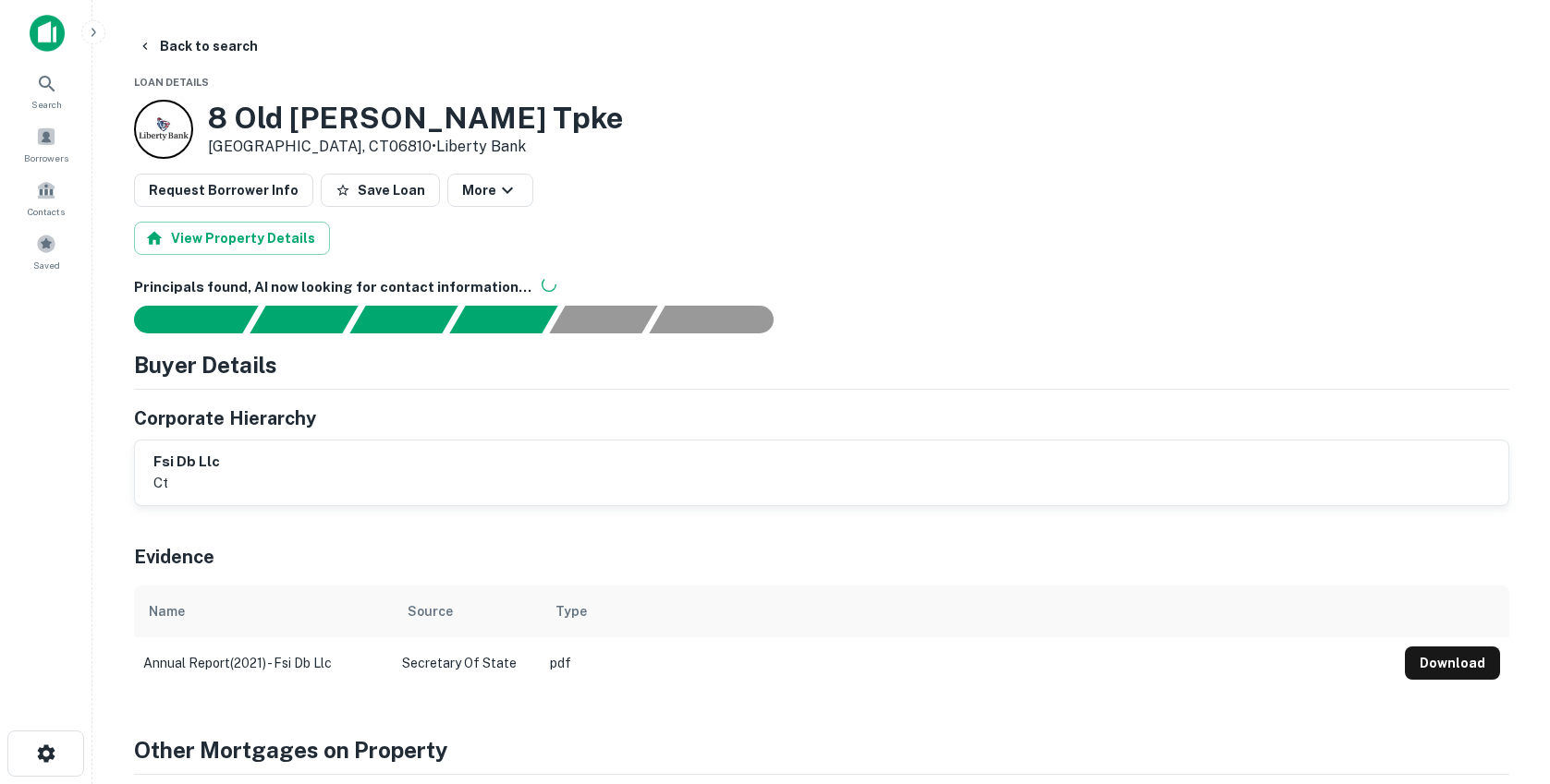
click at [804, 181] on div "Request Borrower Info Save Loan More" at bounding box center [821, 190] width 1375 height 33
click at [179, 184] on button "Request Borrower Info" at bounding box center [223, 190] width 179 height 33
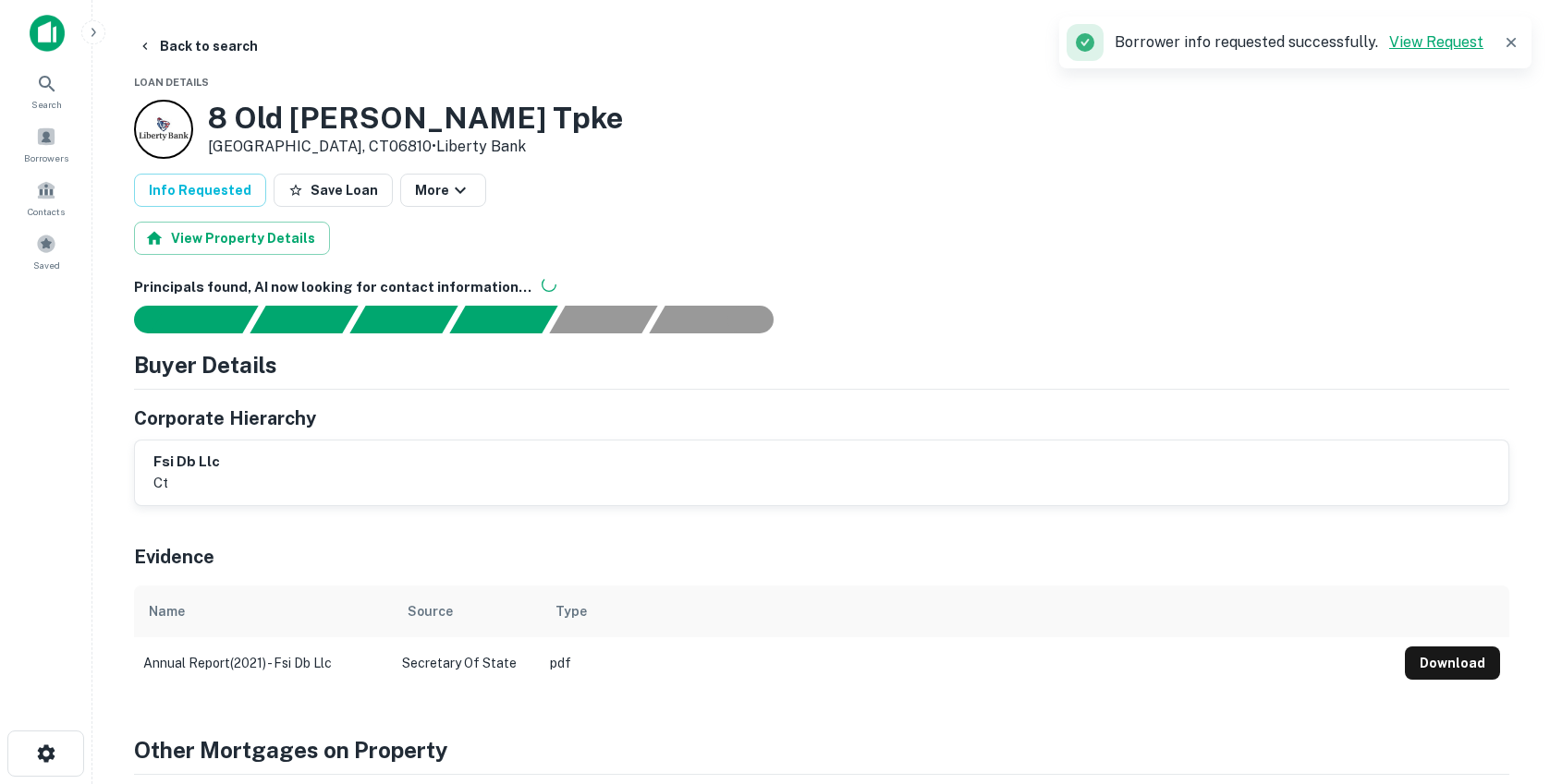
click at [1428, 45] on link "View Request" at bounding box center [1436, 42] width 94 height 18
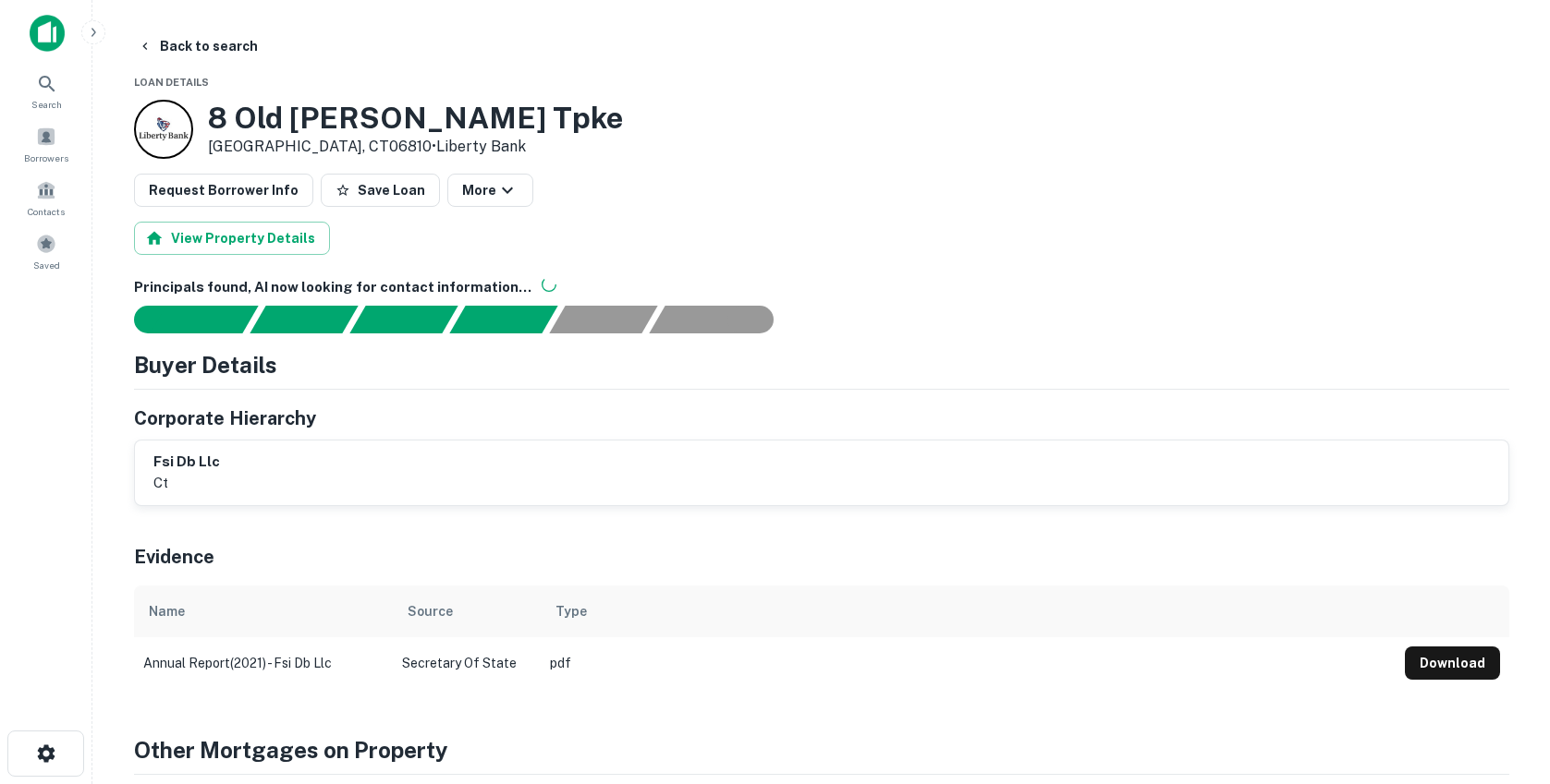
click at [800, 200] on div "Request Borrower Info Save Loan More" at bounding box center [821, 190] width 1375 height 33
click at [146, 46] on icon "button" at bounding box center [145, 46] width 15 height 15
click at [148, 42] on icon "button" at bounding box center [145, 46] width 15 height 15
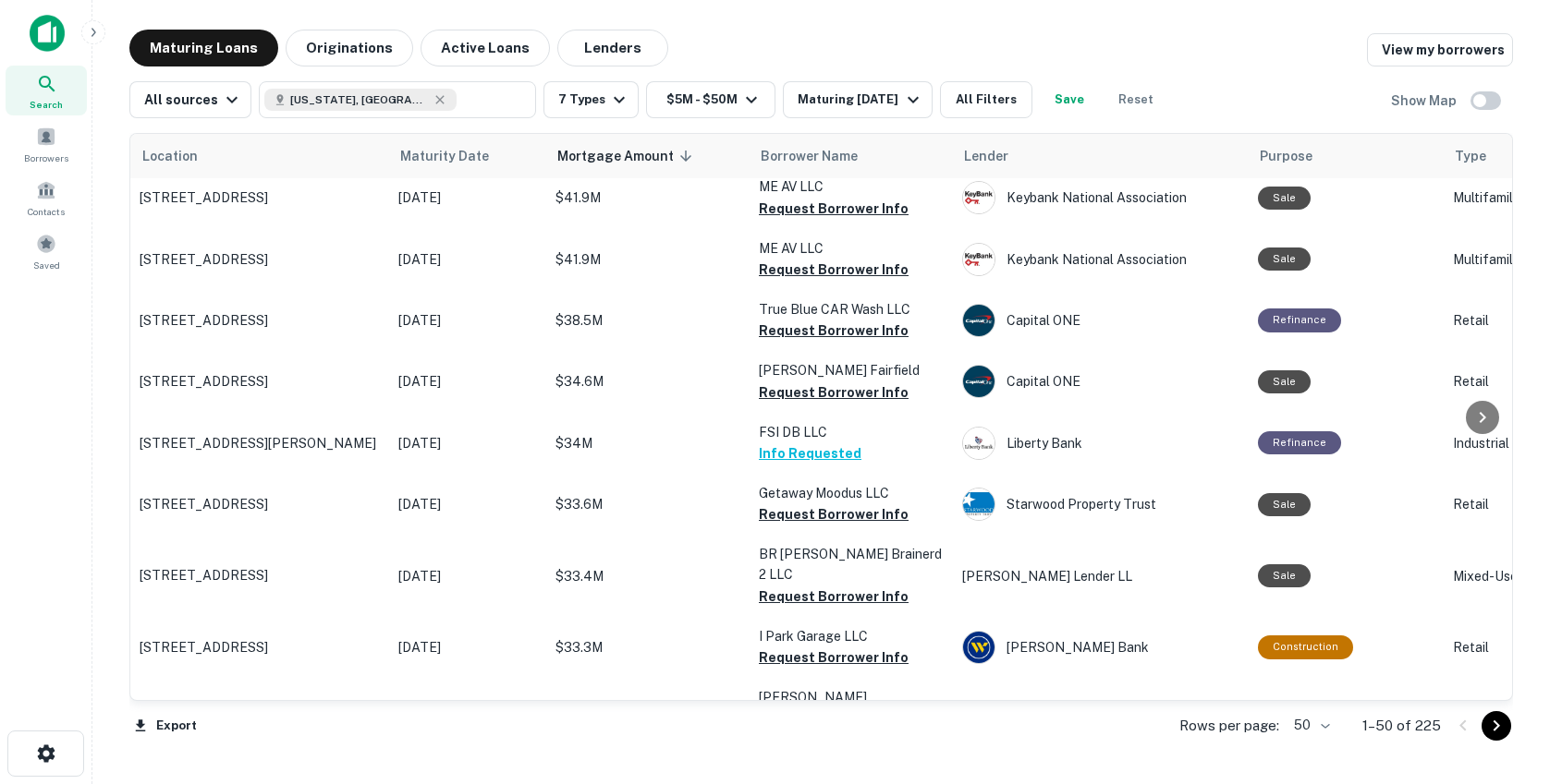
scroll to position [406, 0]
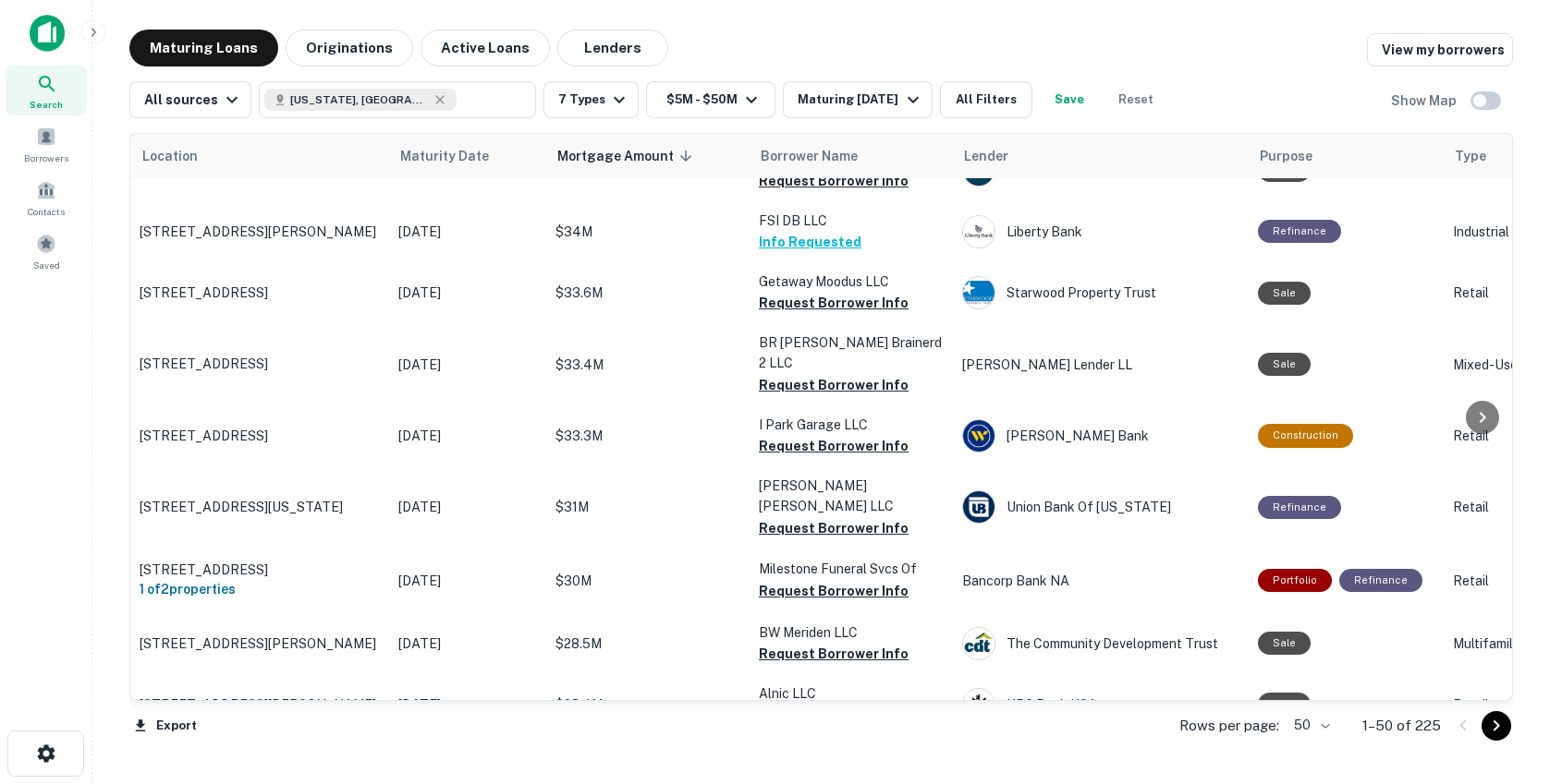
click at [891, 47] on div "Maturing Loans Originations Active Loans Lenders View my borrowers" at bounding box center [820, 48] width 1384 height 37
